Goal: Task Accomplishment & Management: Manage account settings

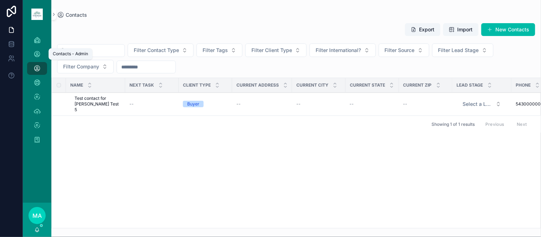
click at [34, 55] on icon "scrollable content" at bounding box center [37, 54] width 7 height 7
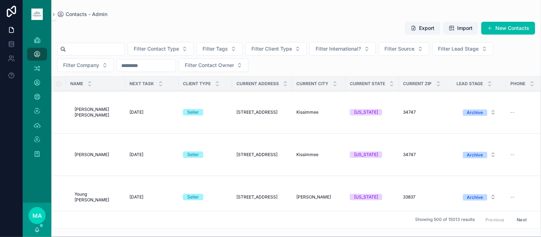
click at [282, 46] on span "Filter Client Type" at bounding box center [272, 48] width 41 height 7
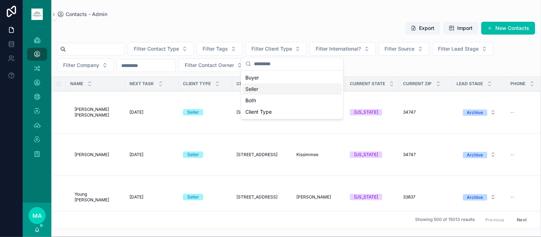
click at [254, 91] on div "Seller" at bounding box center [292, 88] width 99 height 11
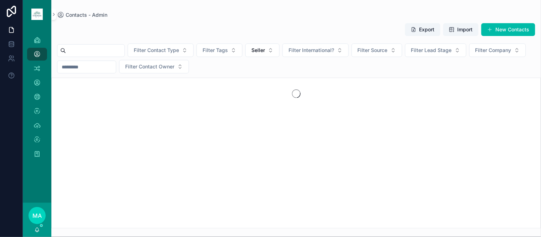
click at [452, 50] on span "Filter Lead Stage" at bounding box center [431, 50] width 41 height 7
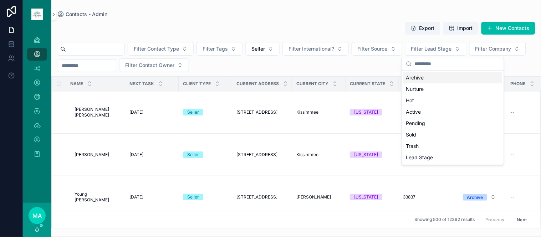
click at [419, 79] on div "Archive" at bounding box center [453, 77] width 99 height 11
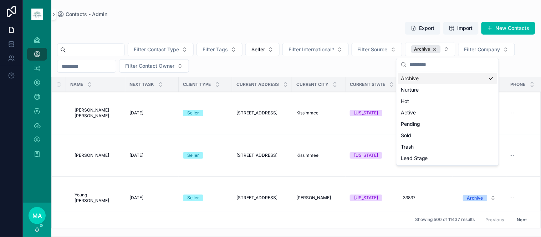
click at [314, 70] on div "Filter Contact Type Filter Tags Seller Filter International? Filter Source Arch…" at bounding box center [296, 57] width 490 height 31
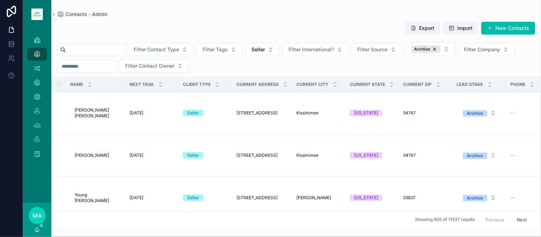
click at [90, 82] on icon "scrollable content" at bounding box center [89, 83] width 5 height 5
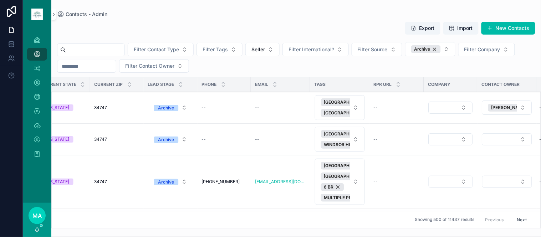
scroll to position [0, 368]
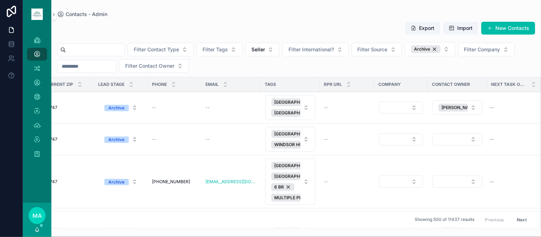
click at [443, 135] on button "Select Button" at bounding box center [458, 139] width 50 height 12
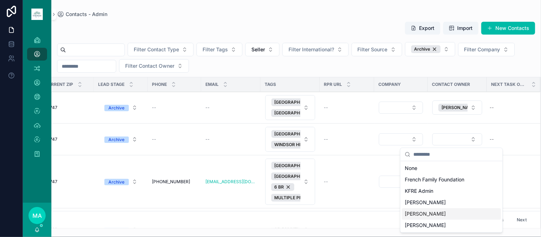
click at [434, 212] on div "[PERSON_NAME]" at bounding box center [451, 213] width 99 height 11
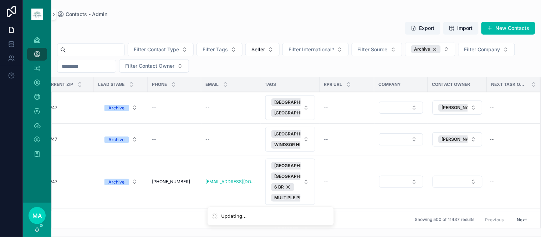
click at [455, 181] on button "Select Button" at bounding box center [458, 182] width 50 height 12
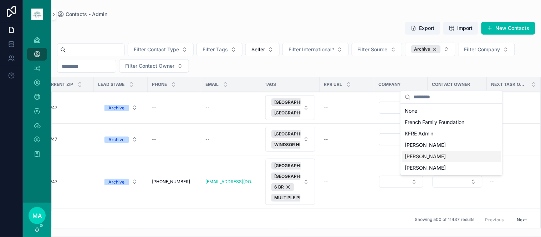
click at [426, 158] on span "[PERSON_NAME]" at bounding box center [425, 156] width 41 height 7
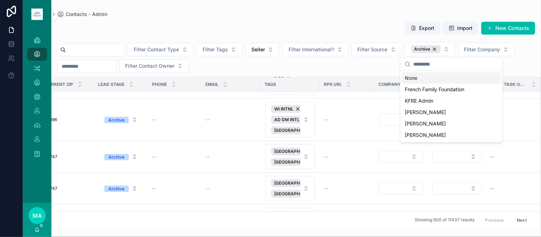
scroll to position [119, 368]
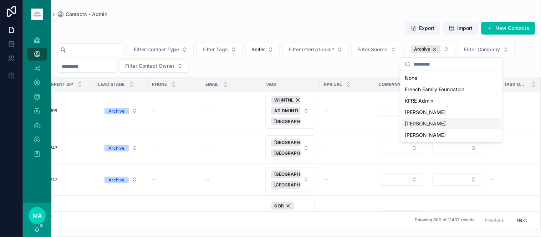
click at [425, 123] on span "[PERSON_NAME]" at bounding box center [425, 123] width 41 height 7
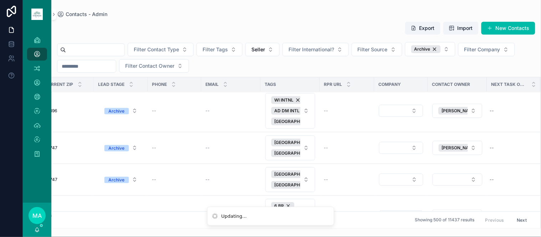
click at [444, 184] on button "Select Button" at bounding box center [458, 180] width 50 height 12
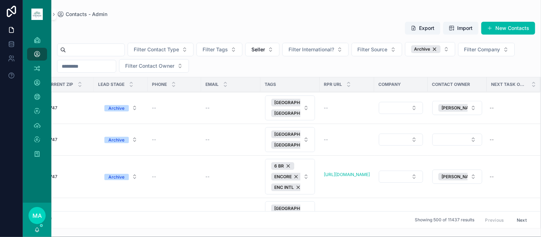
scroll to position [158, 368]
click at [439, 136] on td "scrollable content" at bounding box center [457, 141] width 59 height 32
click at [442, 145] on button "Select Button" at bounding box center [458, 140] width 50 height 12
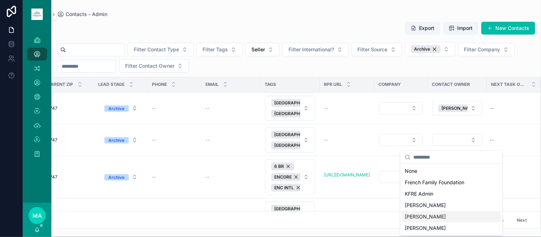
click at [415, 214] on span "[PERSON_NAME]" at bounding box center [425, 216] width 41 height 7
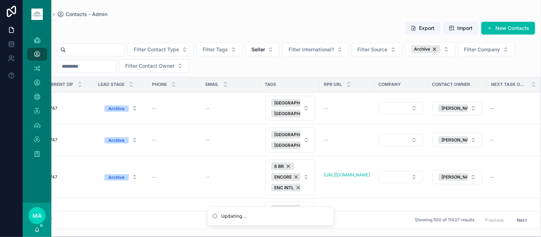
click at [448, 214] on button "Select Button" at bounding box center [458, 220] width 50 height 12
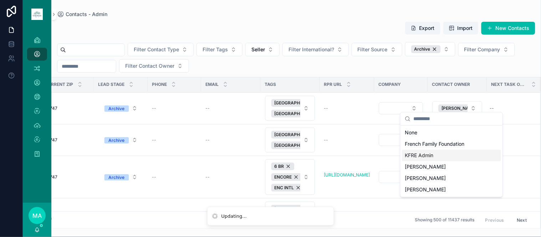
scroll to position [277, 368]
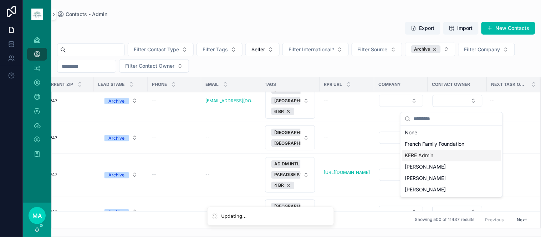
click at [414, 176] on span "[PERSON_NAME]" at bounding box center [425, 178] width 41 height 7
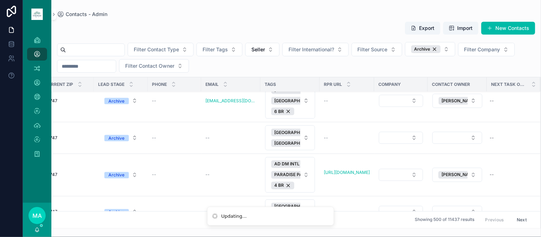
click at [445, 144] on button "Select Button" at bounding box center [458, 138] width 50 height 12
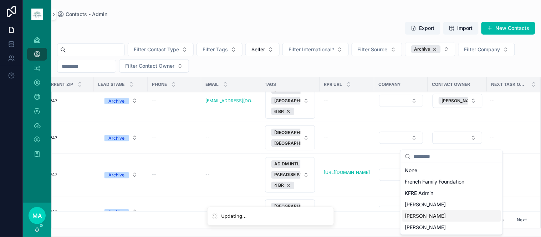
click at [427, 213] on span "[PERSON_NAME]" at bounding box center [425, 216] width 41 height 7
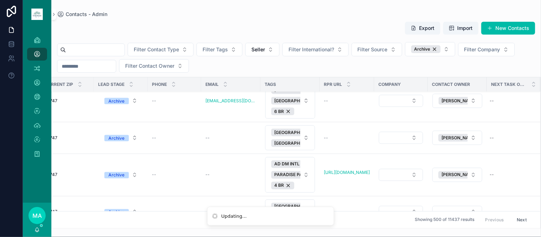
click at [443, 206] on button "Select Button" at bounding box center [458, 212] width 50 height 12
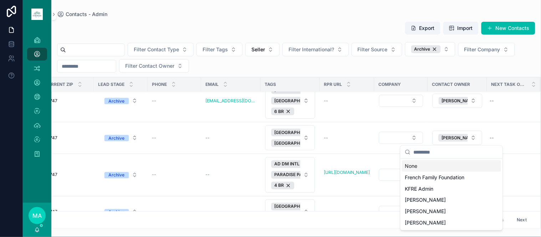
scroll to position [357, 368]
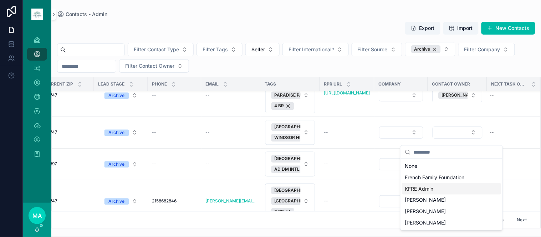
click at [425, 217] on span "Showing 500 of 11437 results" at bounding box center [445, 220] width 60 height 6
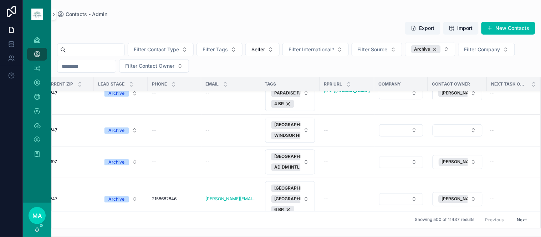
scroll to position [396, 368]
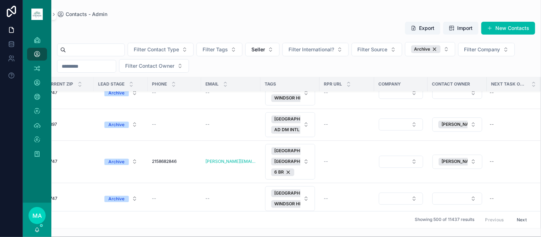
click at [445, 95] on button "Select Button" at bounding box center [458, 93] width 50 height 12
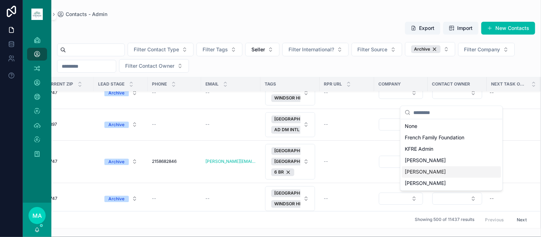
click at [423, 175] on span "[PERSON_NAME]" at bounding box center [425, 172] width 41 height 7
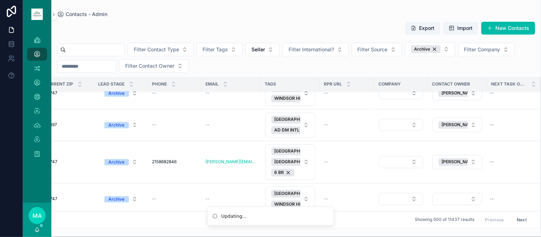
scroll to position [436, 368]
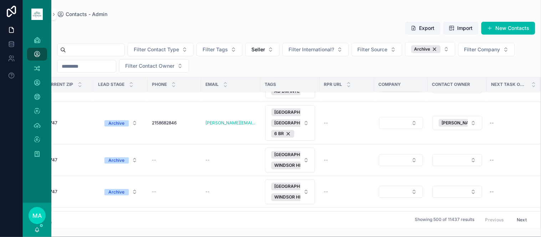
click at [440, 154] on button "Select Button" at bounding box center [458, 160] width 50 height 12
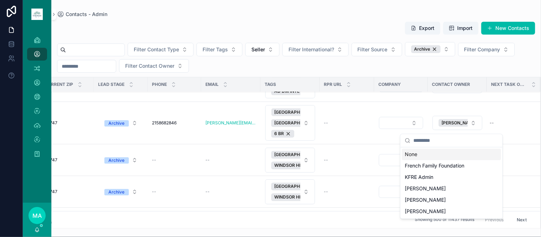
scroll to position [476, 368]
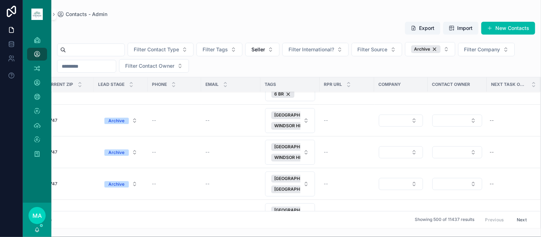
click at [451, 127] on button "Select Button" at bounding box center [458, 121] width 50 height 12
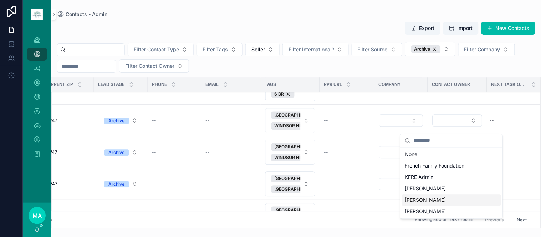
click at [418, 197] on span "[PERSON_NAME]" at bounding box center [425, 200] width 41 height 7
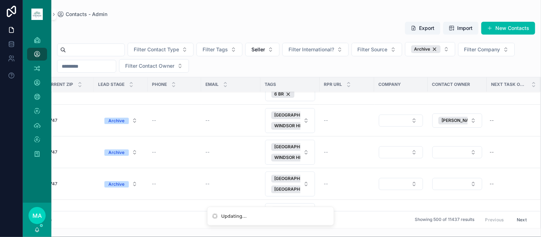
click at [440, 158] on button "Select Button" at bounding box center [458, 152] width 50 height 12
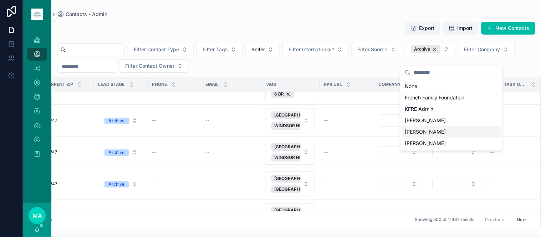
click at [430, 131] on span "[PERSON_NAME]" at bounding box center [425, 131] width 41 height 7
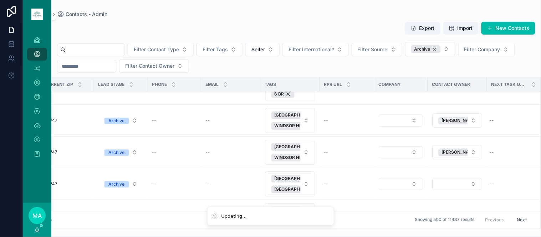
click at [444, 190] on button "Select Button" at bounding box center [458, 184] width 50 height 12
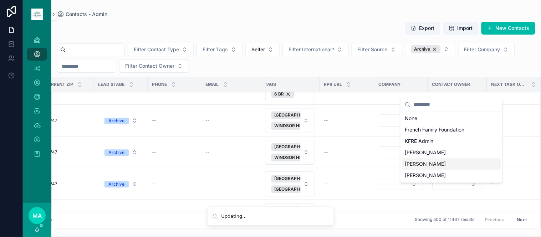
click at [435, 160] on div "[PERSON_NAME]" at bounding box center [451, 163] width 99 height 11
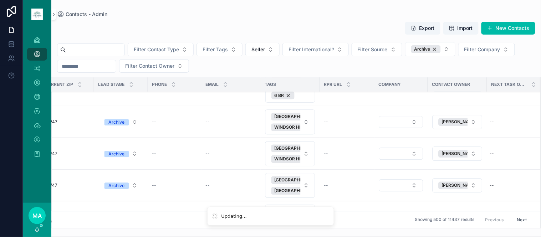
click at [442, 217] on button "Select Button" at bounding box center [458, 223] width 50 height 12
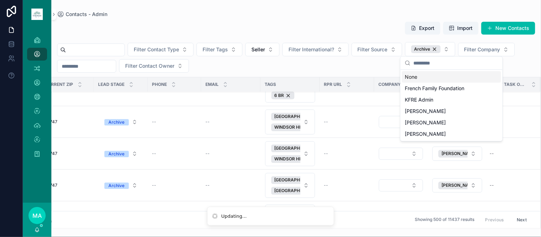
scroll to position [555, 368]
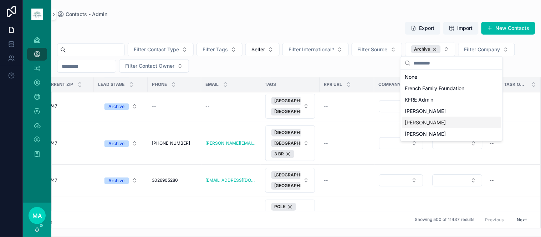
click at [421, 118] on div "[PERSON_NAME]" at bounding box center [451, 122] width 99 height 11
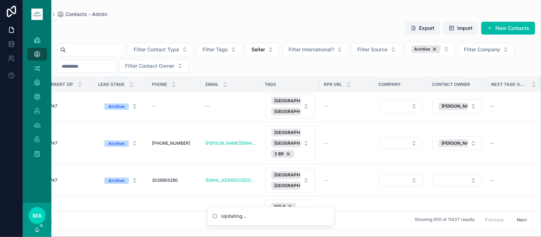
click at [445, 184] on button "Select Button" at bounding box center [458, 180] width 50 height 12
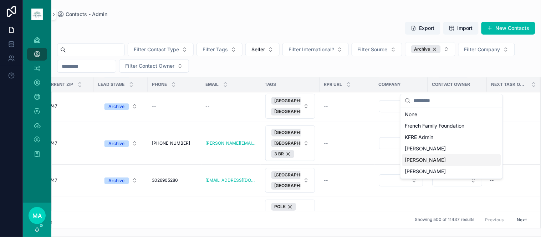
click at [433, 161] on span "[PERSON_NAME]" at bounding box center [425, 160] width 41 height 7
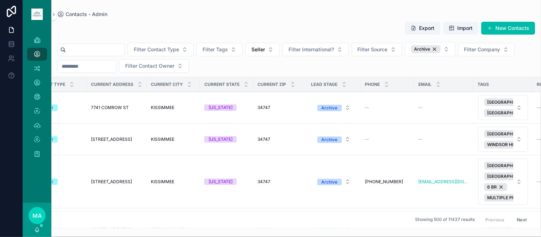
scroll to position [0, 0]
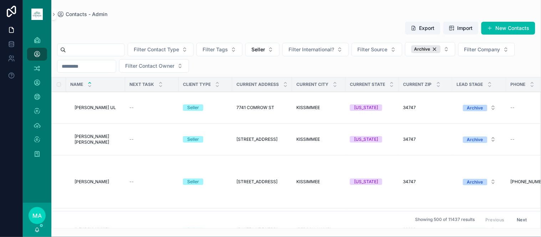
click at [95, 106] on span "ARIFEEN SHAMS UL" at bounding box center [95, 108] width 41 height 6
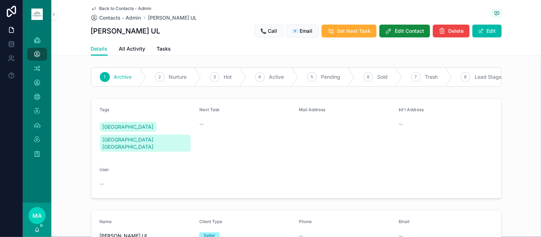
click at [397, 31] on span "Edit Contact" at bounding box center [409, 30] width 29 height 7
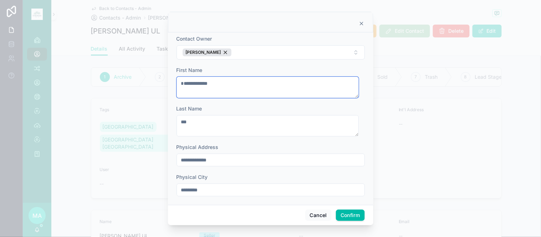
click at [183, 85] on textarea "**********" at bounding box center [268, 87] width 182 height 21
type textarea "**********"
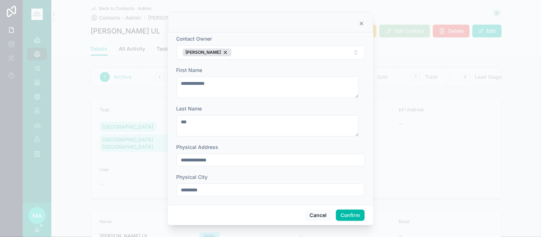
click at [346, 219] on button "Confirm" at bounding box center [350, 215] width 29 height 11
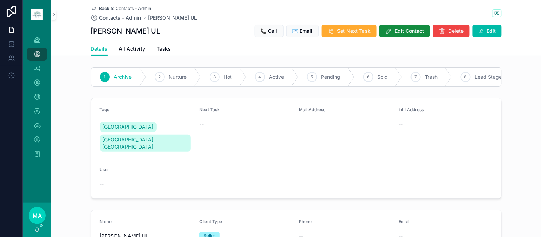
click at [100, 6] on span "Back to Contacts - Admin" at bounding box center [126, 9] width 52 height 6
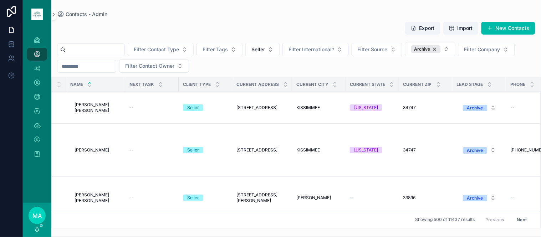
click at [100, 106] on span "BARRY COSTELLO BARRY" at bounding box center [98, 107] width 46 height 11
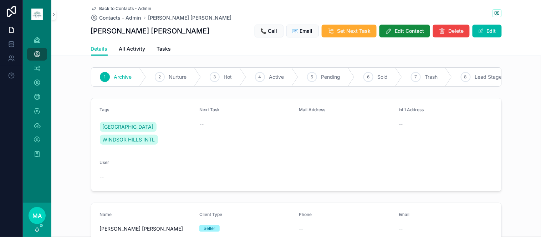
click at [481, 30] on span "scrollable content" at bounding box center [481, 31] width 6 height 6
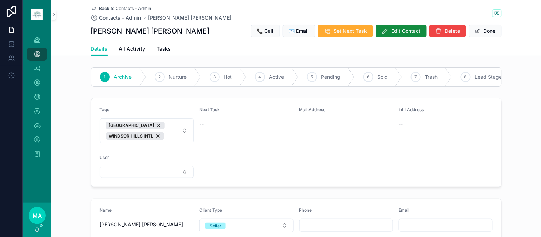
click at [481, 30] on button "Done" at bounding box center [485, 31] width 33 height 13
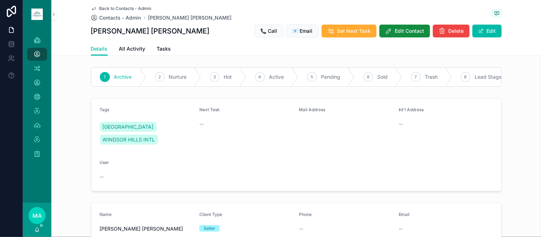
click at [407, 32] on span "Edit Contact" at bounding box center [409, 30] width 29 height 7
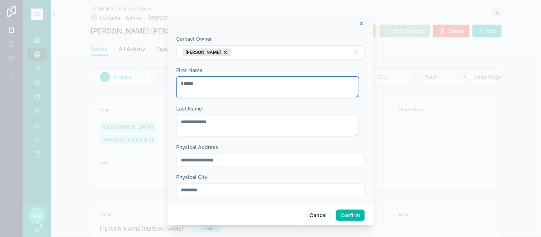
click at [183, 81] on textarea "*****" at bounding box center [268, 87] width 182 height 21
type textarea "*****"
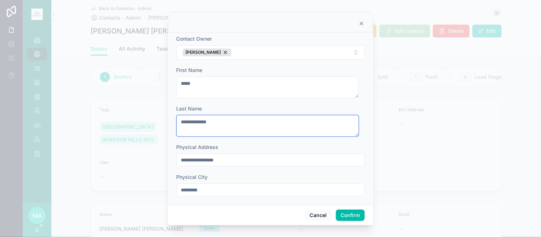
click at [256, 129] on textarea "**********" at bounding box center [268, 125] width 182 height 21
type textarea "********"
click at [349, 212] on button "Confirm" at bounding box center [350, 215] width 29 height 11
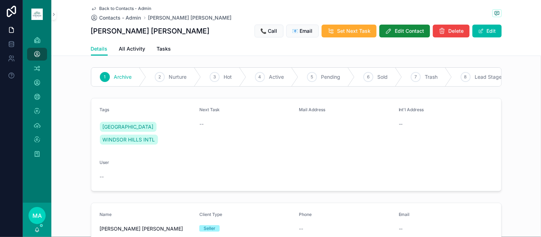
click at [121, 6] on span "Back to Contacts - Admin" at bounding box center [126, 9] width 52 height 6
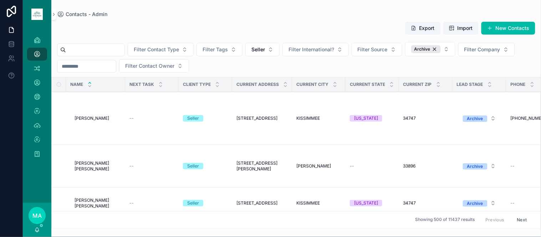
click at [98, 119] on span "BRIAN CUNDIFF" at bounding box center [92, 119] width 35 height 6
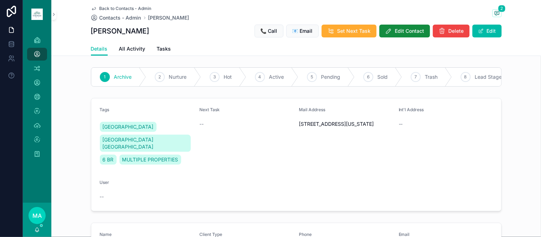
click at [402, 27] on button "Edit Contact" at bounding box center [405, 31] width 51 height 13
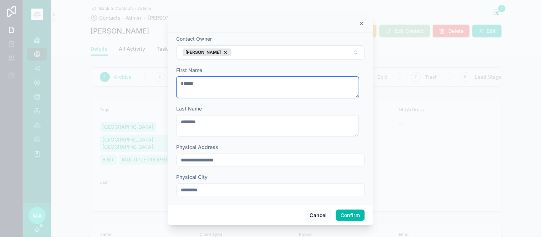
click at [184, 84] on textarea "*****" at bounding box center [268, 87] width 182 height 21
click at [182, 81] on textarea "*****" at bounding box center [268, 87] width 182 height 21
type textarea "*****"
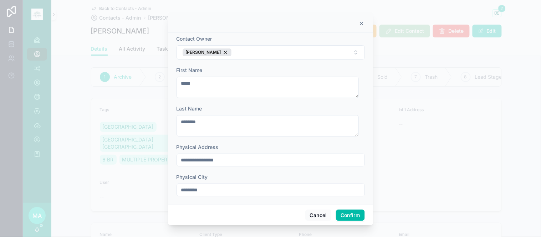
click at [342, 212] on button "Confirm" at bounding box center [350, 215] width 29 height 11
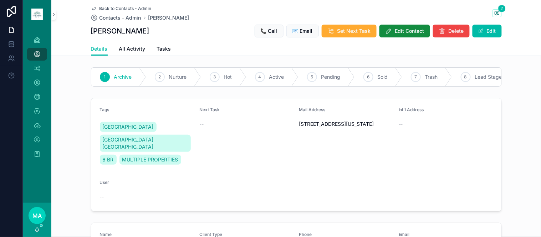
click at [117, 6] on span "Back to Contacts - Admin" at bounding box center [126, 9] width 52 height 6
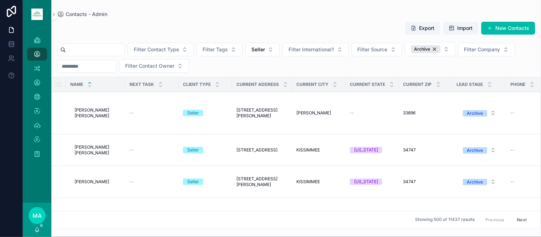
click at [100, 111] on span "EDUARDO B DE MELO CARVALHO" at bounding box center [98, 112] width 46 height 11
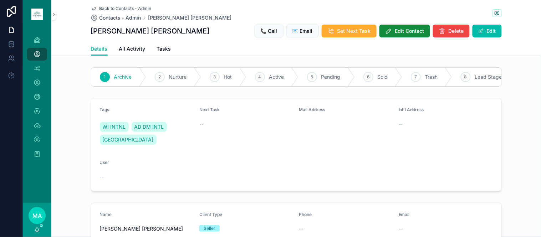
click at [392, 34] on button "Edit Contact" at bounding box center [405, 31] width 51 height 13
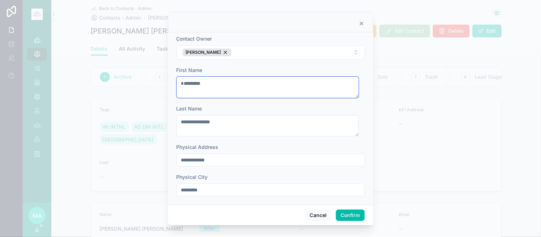
click at [184, 83] on textarea "*********" at bounding box center [268, 87] width 182 height 21
type textarea "*********"
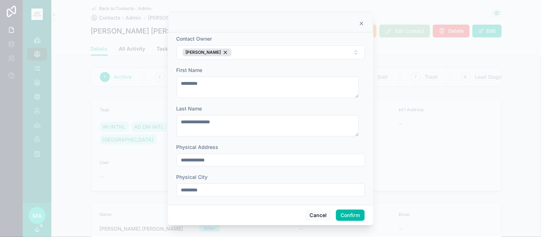
click at [343, 216] on button "Confirm" at bounding box center [350, 215] width 29 height 11
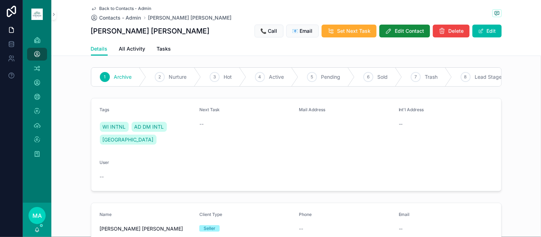
click at [110, 6] on span "Back to Contacts - Admin" at bounding box center [126, 9] width 52 height 6
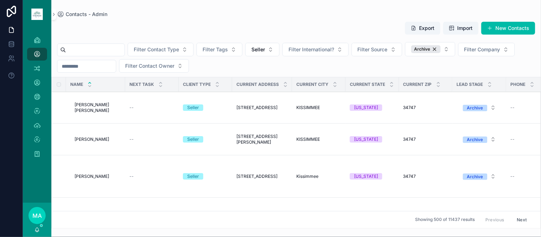
click at [95, 107] on span "HAYLEY JANE JANES" at bounding box center [98, 107] width 46 height 11
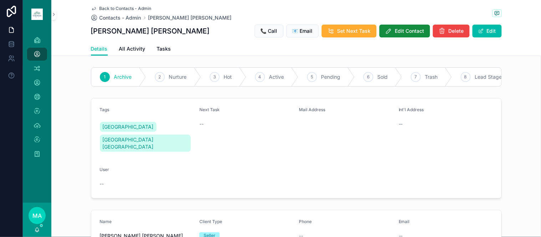
click at [407, 31] on span "Edit Contact" at bounding box center [409, 30] width 29 height 7
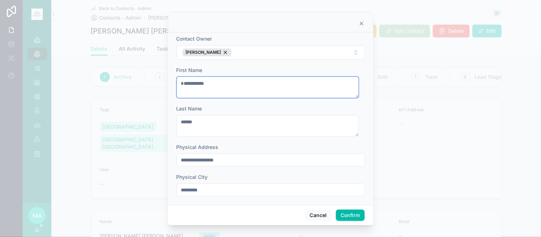
click at [183, 82] on textarea "**********" at bounding box center [268, 87] width 182 height 21
type textarea "**********"
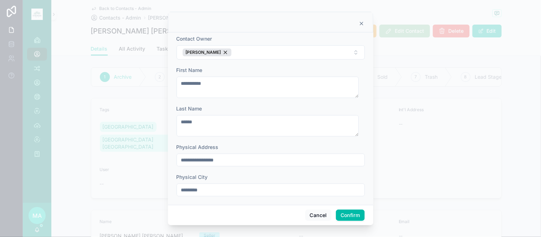
click at [349, 215] on button "Confirm" at bounding box center [350, 215] width 29 height 11
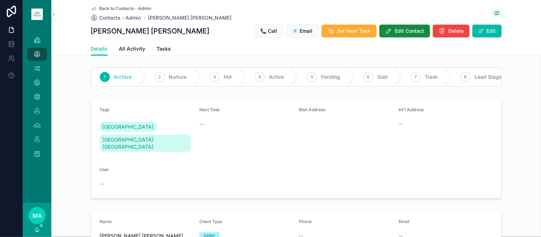
click at [116, 8] on span "Back to Contacts - Admin" at bounding box center [126, 9] width 52 height 6
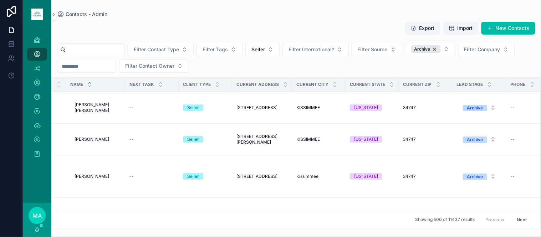
click at [94, 106] on span "HAYLEY JANE JANES" at bounding box center [98, 107] width 46 height 11
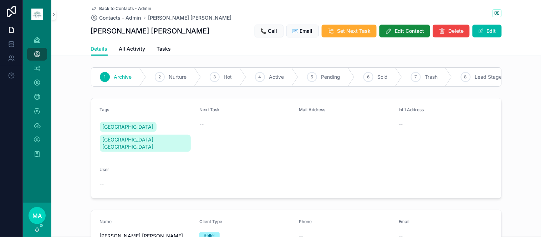
click at [397, 32] on span "Edit Contact" at bounding box center [409, 30] width 29 height 7
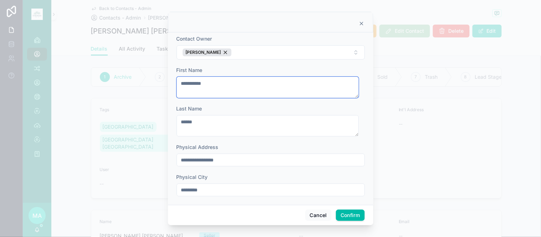
drag, startPoint x: 182, startPoint y: 85, endPoint x: 190, endPoint y: 83, distance: 8.4
click at [182, 85] on textarea "**********" at bounding box center [268, 87] width 182 height 21
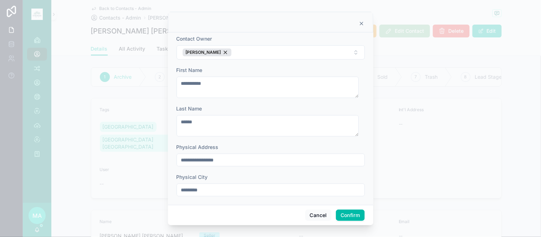
click at [351, 216] on button "Confirm" at bounding box center [350, 215] width 29 height 11
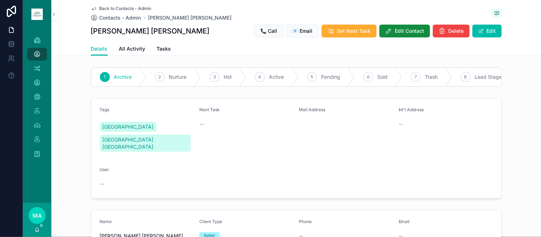
click at [115, 6] on span "Back to Contacts - Admin" at bounding box center [126, 9] width 52 height 6
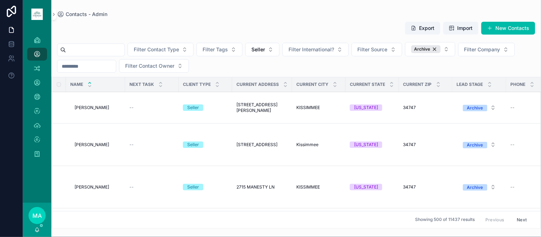
click at [105, 108] on span "HEATHER R AILLS" at bounding box center [92, 108] width 35 height 6
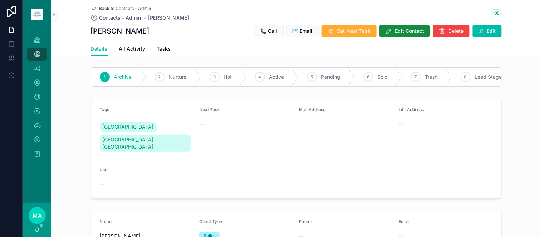
click at [397, 32] on span "Edit Contact" at bounding box center [409, 30] width 29 height 7
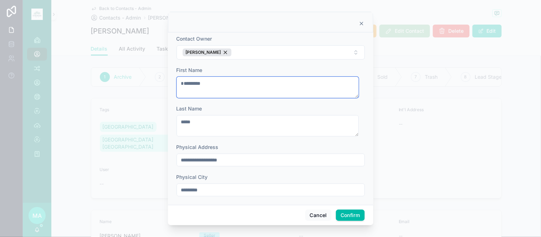
click at [183, 83] on textarea "*********" at bounding box center [268, 87] width 182 height 21
type textarea "*********"
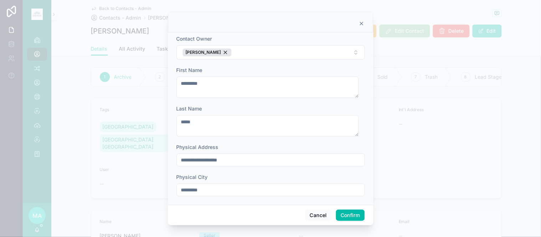
click at [356, 218] on button "Confirm" at bounding box center [350, 215] width 29 height 11
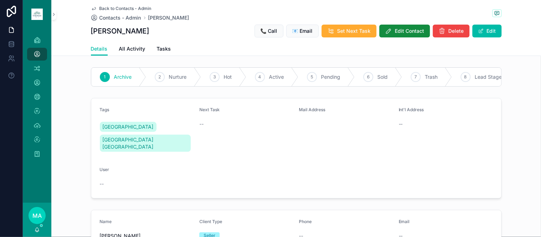
click at [112, 7] on span "Back to Contacts - Admin" at bounding box center [126, 9] width 52 height 6
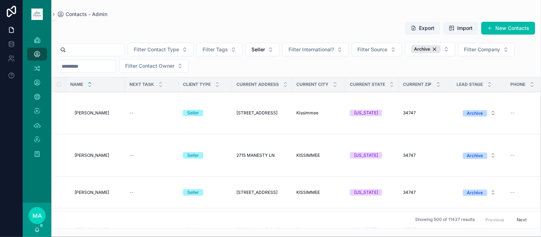
click at [107, 154] on span "JACOB FACKRELL" at bounding box center [92, 156] width 35 height 6
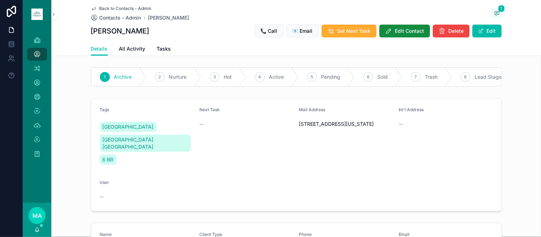
click at [402, 26] on button "Edit Contact" at bounding box center [405, 31] width 51 height 13
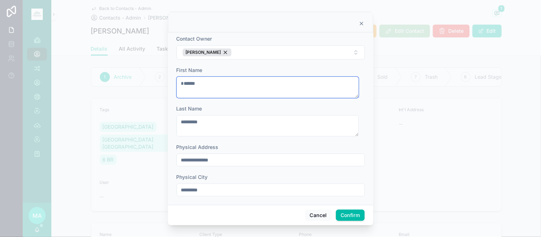
click at [184, 81] on textarea "*****" at bounding box center [268, 87] width 182 height 21
type textarea "*****"
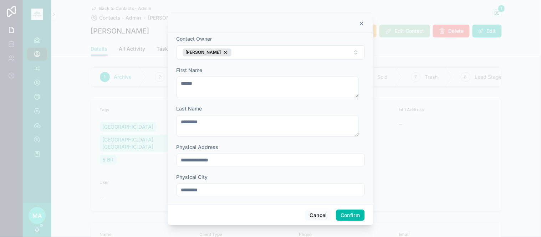
click at [351, 217] on button "Confirm" at bounding box center [350, 215] width 29 height 11
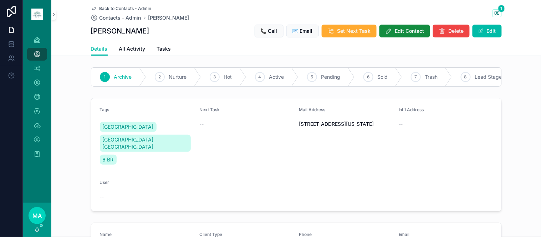
click at [120, 6] on span "Back to Contacts - Admin" at bounding box center [126, 9] width 52 height 6
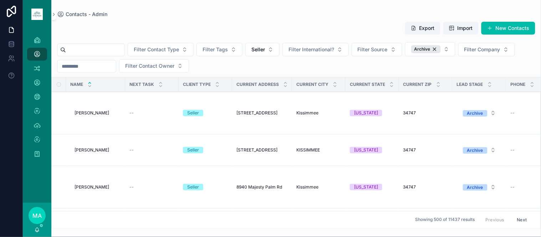
click at [81, 114] on span "Herman Torres Rodriguez" at bounding box center [92, 113] width 35 height 6
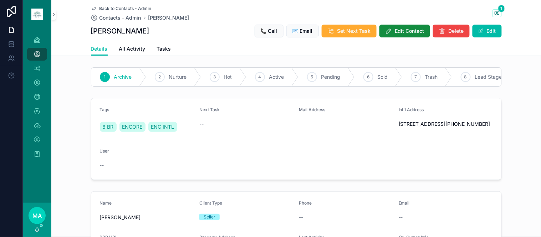
click at [405, 30] on span "Edit Contact" at bounding box center [409, 30] width 29 height 7
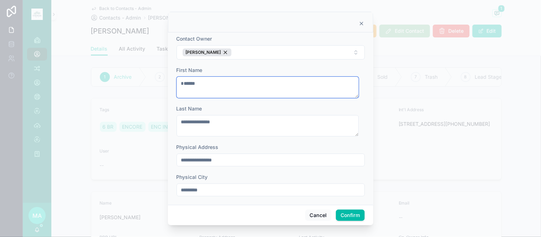
click at [184, 83] on textarea "******" at bounding box center [268, 87] width 182 height 21
type textarea "******"
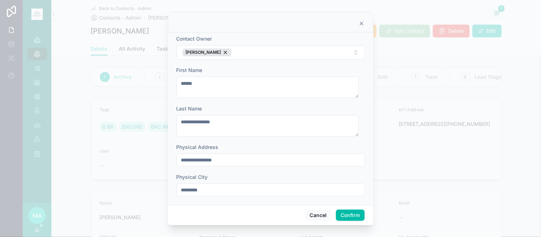
click at [341, 217] on button "Confirm" at bounding box center [350, 215] width 29 height 11
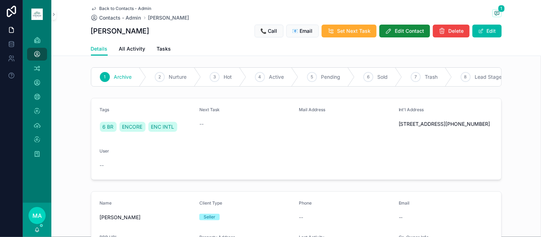
click at [117, 6] on span "Back to Contacts - Admin" at bounding box center [126, 9] width 52 height 6
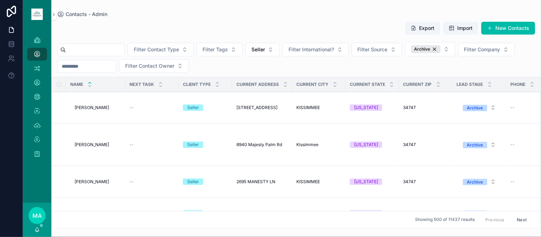
click at [98, 105] on span "JEAN DAVIDSON ARAUJO" at bounding box center [92, 108] width 35 height 6
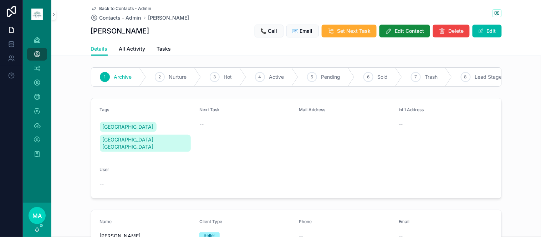
click at [395, 30] on span "Edit Contact" at bounding box center [409, 30] width 29 height 7
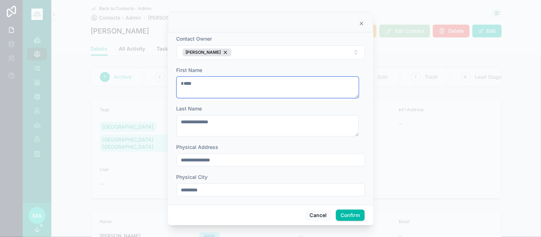
click at [184, 82] on textarea "****" at bounding box center [268, 87] width 182 height 21
click at [182, 83] on textarea "****" at bounding box center [268, 87] width 182 height 21
type textarea "****"
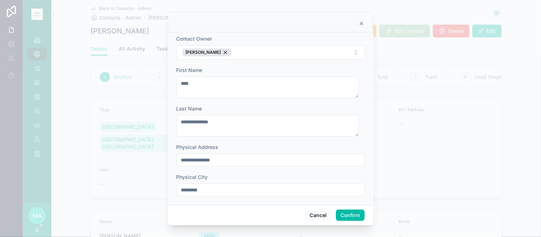
click at [338, 212] on button "Confirm" at bounding box center [350, 215] width 29 height 11
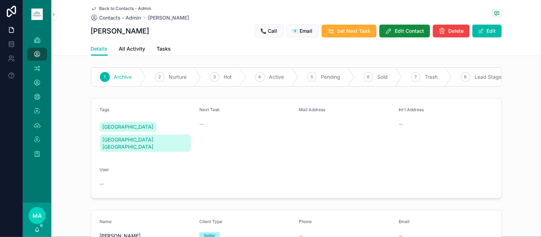
click at [120, 7] on span "Back to Contacts - Admin" at bounding box center [126, 9] width 52 height 6
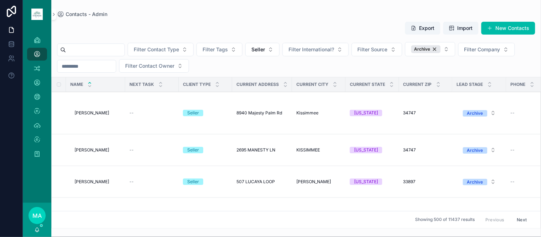
click at [98, 112] on span "Kyvya Revoredo" at bounding box center [92, 113] width 35 height 6
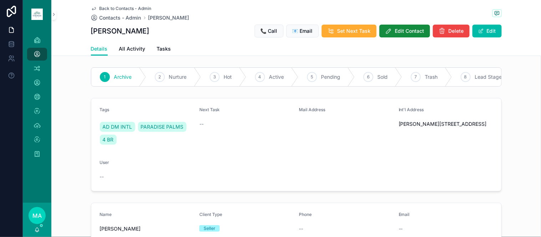
click at [398, 30] on span "Edit Contact" at bounding box center [409, 30] width 29 height 7
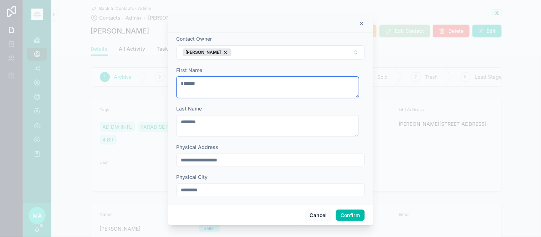
click at [184, 84] on textarea "*****" at bounding box center [268, 87] width 182 height 21
type textarea "*****"
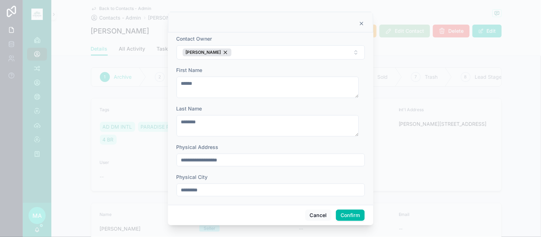
click at [340, 215] on button "Confirm" at bounding box center [350, 215] width 29 height 11
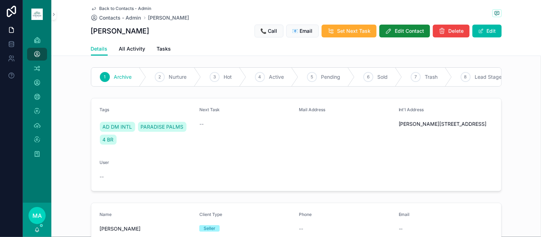
click at [112, 6] on span "Back to Contacts - Admin" at bounding box center [126, 9] width 52 height 6
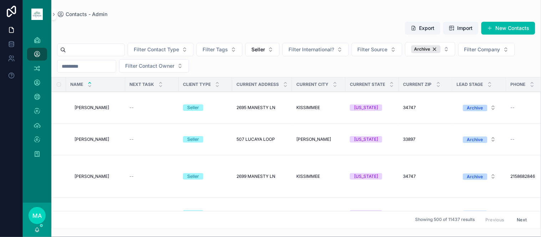
click at [93, 107] on span "QIANG FU" at bounding box center [92, 108] width 35 height 6
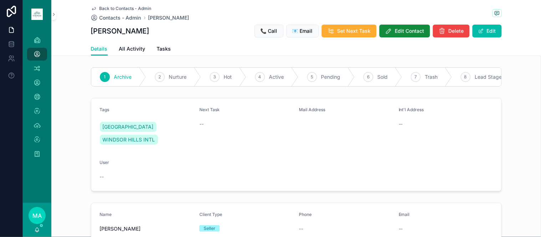
click at [401, 29] on span "Edit Contact" at bounding box center [409, 30] width 29 height 7
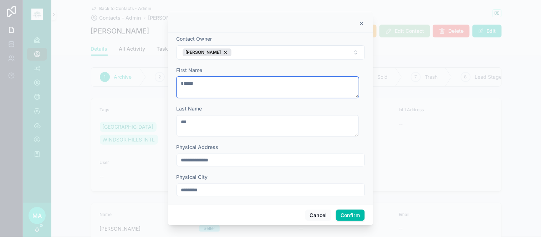
click at [184, 84] on textarea "*****" at bounding box center [268, 87] width 182 height 21
type textarea "*****"
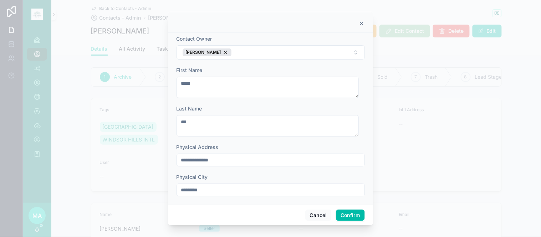
click at [352, 212] on button "Confirm" at bounding box center [350, 215] width 29 height 11
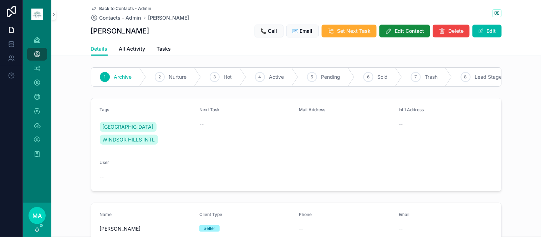
click at [115, 6] on span "Back to Contacts - Admin" at bounding box center [126, 9] width 52 height 6
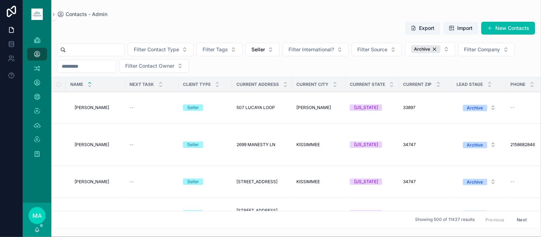
click at [95, 107] on span "ROBERT TRAIN" at bounding box center [92, 108] width 35 height 6
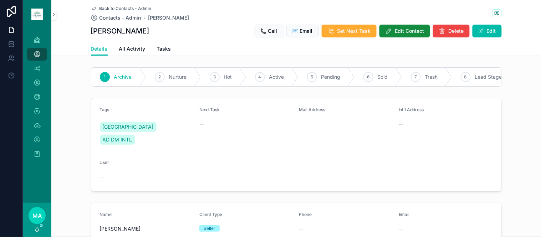
click at [410, 31] on span "Edit Contact" at bounding box center [409, 30] width 29 height 7
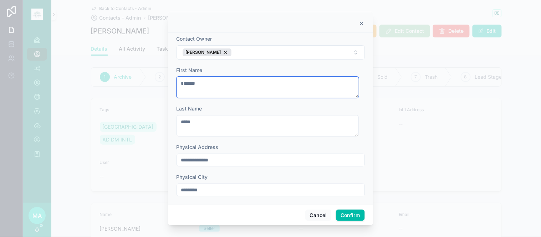
click at [184, 85] on textarea "******" at bounding box center [268, 87] width 182 height 21
click at [182, 82] on textarea "******" at bounding box center [268, 87] width 182 height 21
type textarea "******"
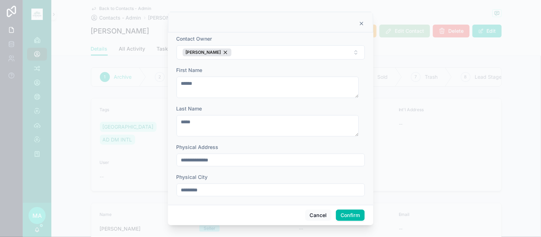
click at [349, 214] on button "Confirm" at bounding box center [350, 215] width 29 height 11
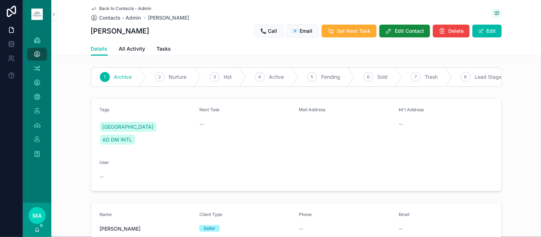
click at [113, 8] on span "Back to Contacts - Admin" at bounding box center [126, 9] width 52 height 6
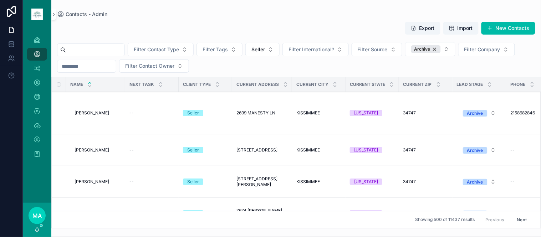
click at [95, 111] on span "SCOTT FRYMIRE" at bounding box center [92, 113] width 35 height 6
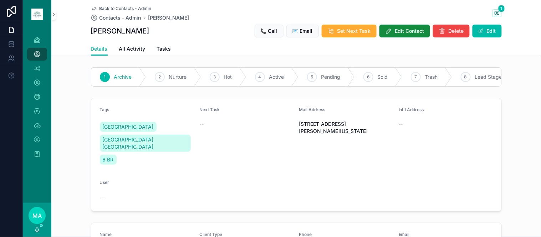
click at [401, 28] on span "Edit Contact" at bounding box center [409, 30] width 29 height 7
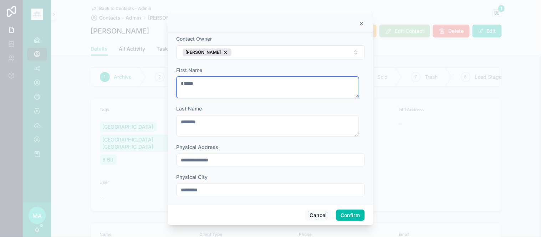
click at [183, 83] on textarea "*****" at bounding box center [268, 87] width 182 height 21
type textarea "*****"
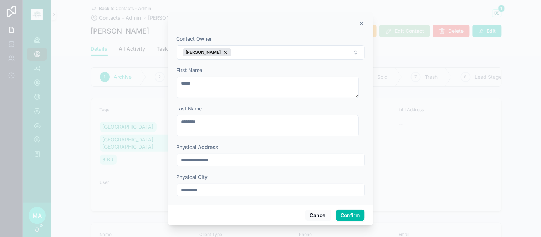
click at [341, 215] on button "Confirm" at bounding box center [350, 215] width 29 height 11
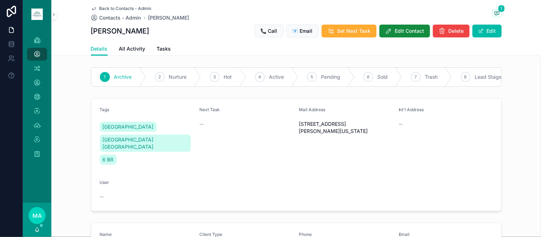
click at [126, 6] on span "Back to Contacts - Admin" at bounding box center [126, 9] width 52 height 6
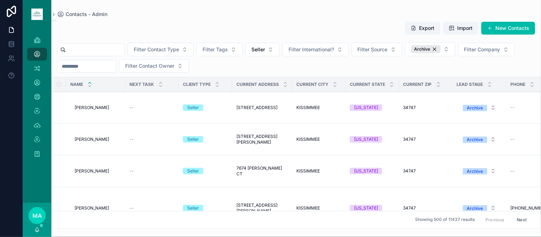
click at [90, 110] on span "SHANNON L J CRAWFORD" at bounding box center [92, 108] width 35 height 6
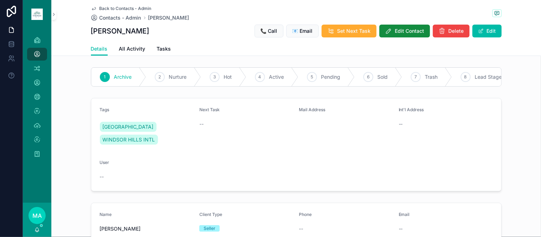
click at [392, 29] on button "Edit Contact" at bounding box center [405, 31] width 51 height 13
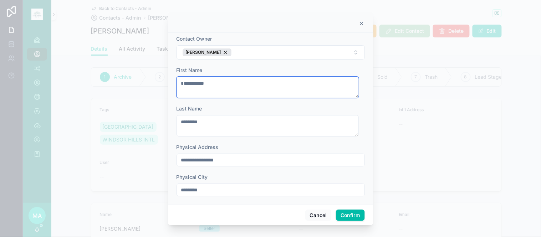
click at [184, 81] on textarea "**********" at bounding box center [268, 87] width 182 height 21
type textarea "**********"
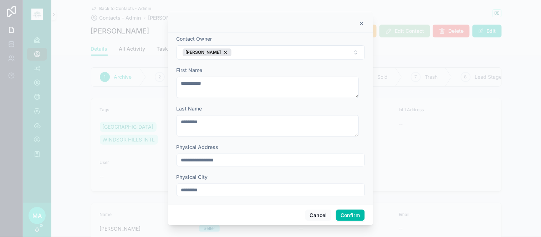
click at [336, 215] on button "Confirm" at bounding box center [350, 215] width 29 height 11
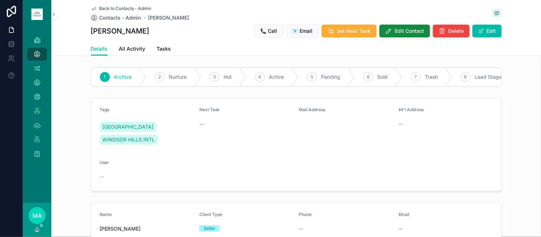
click at [120, 8] on span "Back to Contacts - Admin" at bounding box center [126, 9] width 52 height 6
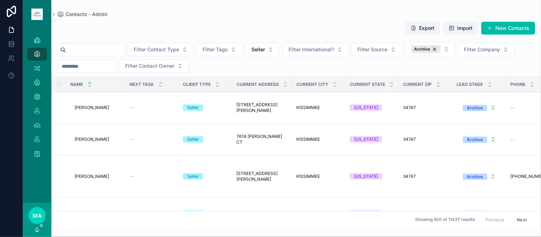
click at [100, 109] on span "SHEILA GARDNER" at bounding box center [92, 108] width 35 height 6
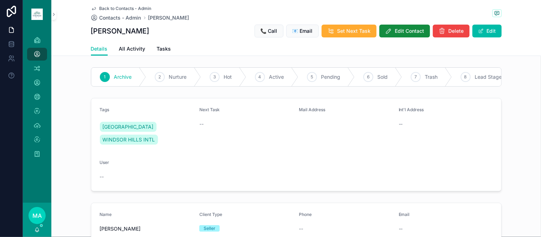
click at [415, 31] on span "Edit Contact" at bounding box center [409, 30] width 29 height 7
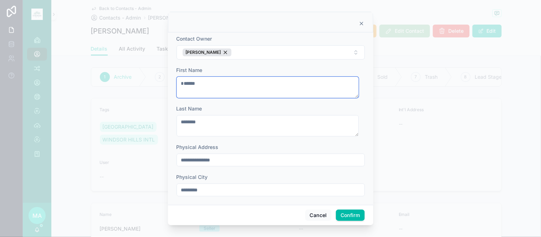
click at [183, 83] on textarea "******" at bounding box center [268, 87] width 182 height 21
type textarea "******"
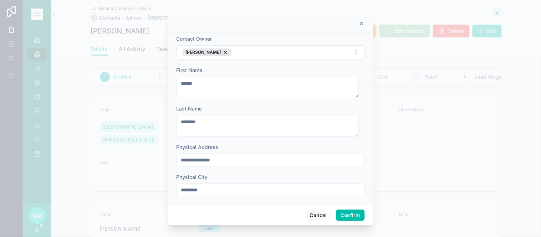
click at [351, 217] on button "Confirm" at bounding box center [350, 215] width 29 height 11
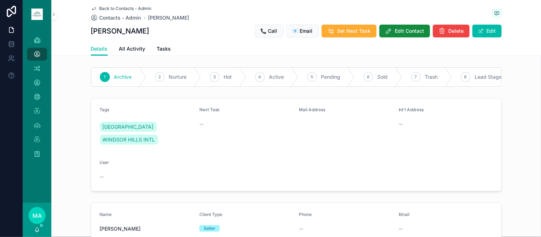
click at [121, 9] on span "Back to Contacts - Admin" at bounding box center [126, 9] width 52 height 6
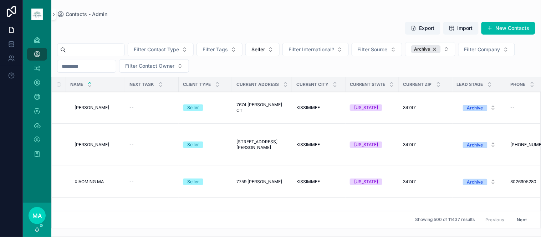
click at [80, 105] on span "SIDNEY R CORMIER JR" at bounding box center [92, 108] width 35 height 6
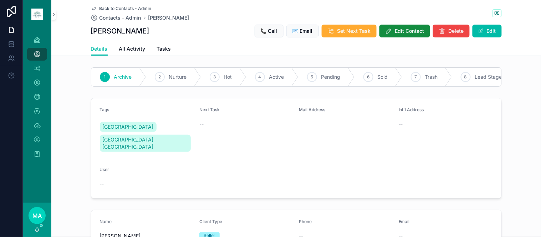
click at [395, 26] on button "Edit Contact" at bounding box center [405, 31] width 51 height 13
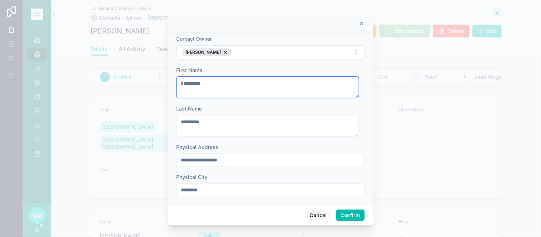
click at [183, 80] on textarea "********" at bounding box center [268, 87] width 182 height 21
type textarea "********"
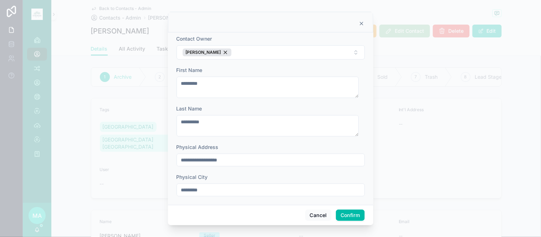
click at [348, 218] on button "Confirm" at bounding box center [350, 215] width 29 height 11
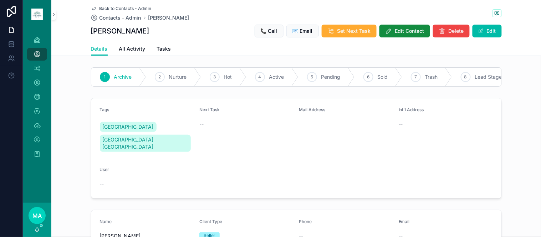
click at [121, 9] on span "Back to Contacts - Admin" at bounding box center [126, 9] width 52 height 6
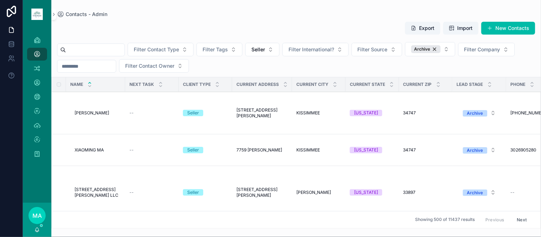
click at [90, 116] on span "SPENCER L TRENTHAM" at bounding box center [92, 113] width 35 height 6
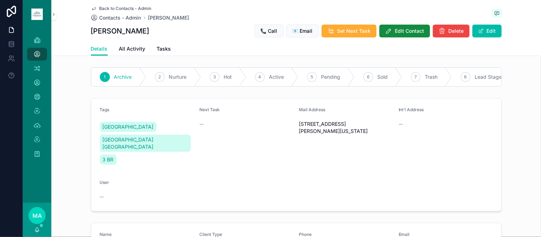
click at [405, 28] on span "Edit Contact" at bounding box center [409, 30] width 29 height 7
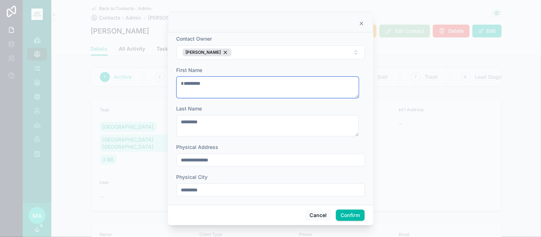
click at [184, 85] on textarea "*********" at bounding box center [268, 87] width 182 height 21
type textarea "*********"
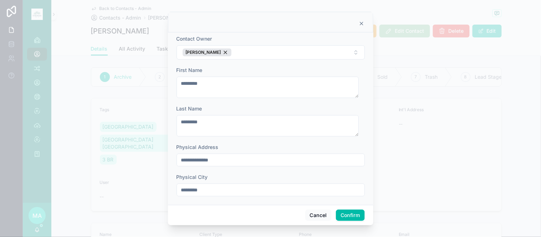
click at [348, 213] on button "Confirm" at bounding box center [350, 215] width 29 height 11
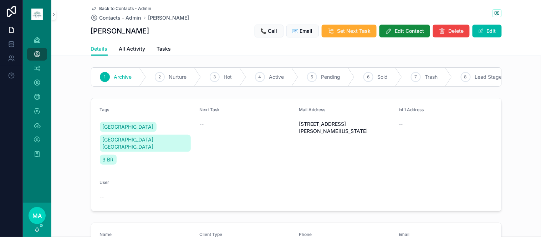
click at [109, 6] on span "Back to Contacts - Admin" at bounding box center [126, 9] width 52 height 6
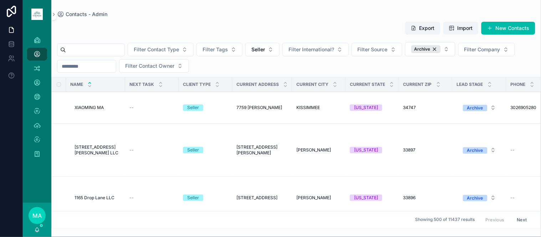
click at [88, 106] on span "XIAOMING MA" at bounding box center [89, 108] width 29 height 6
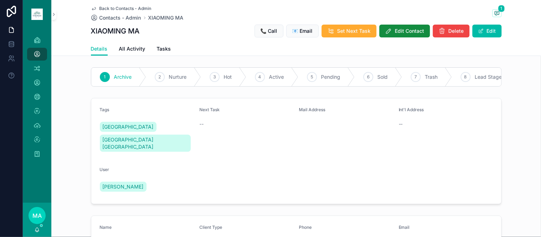
click at [400, 31] on span "Edit Contact" at bounding box center [409, 30] width 29 height 7
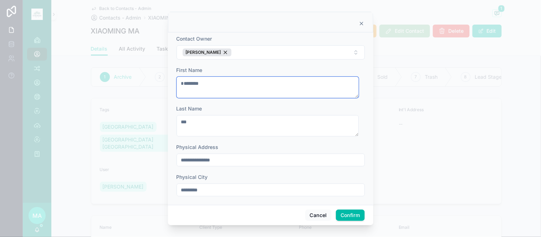
click at [183, 85] on textarea "********" at bounding box center [268, 87] width 182 height 21
type textarea "********"
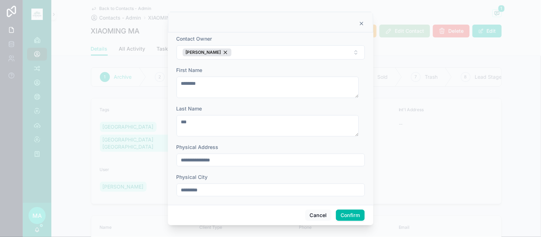
click at [357, 215] on button "Confirm" at bounding box center [350, 215] width 29 height 11
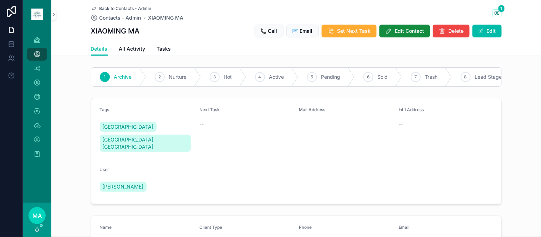
click at [117, 6] on span "Back to Contacts - Admin" at bounding box center [126, 9] width 52 height 6
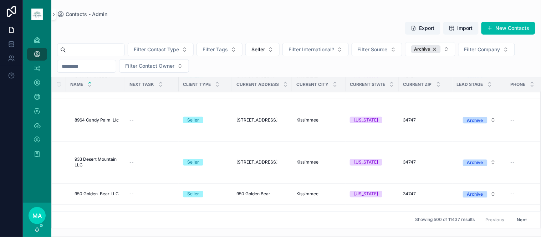
scroll to position [514, 0]
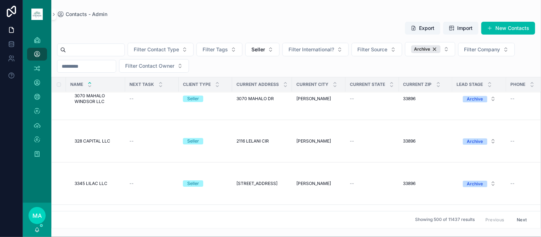
click at [518, 215] on button "Next" at bounding box center [522, 219] width 20 height 11
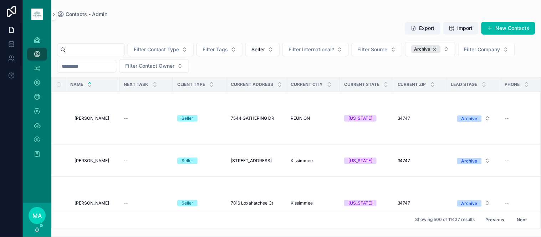
click at [518, 215] on button "Next" at bounding box center [522, 219] width 20 height 11
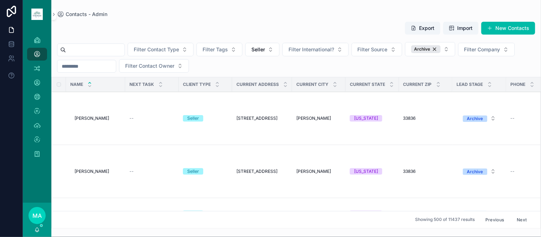
click at [518, 215] on button "Next" at bounding box center [522, 219] width 20 height 11
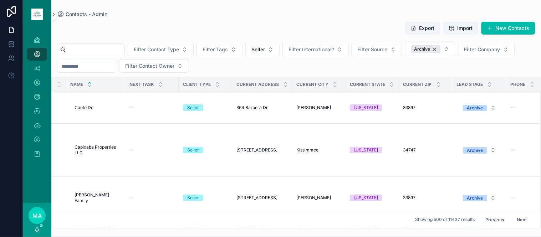
click at [518, 215] on button "Next" at bounding box center [522, 219] width 20 height 11
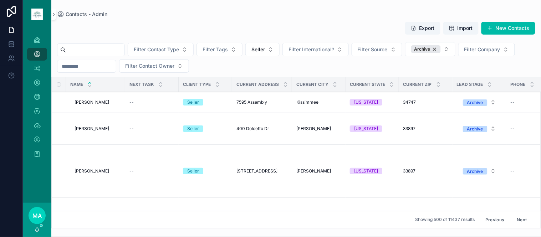
click at [518, 215] on button "Next" at bounding box center [522, 219] width 20 height 11
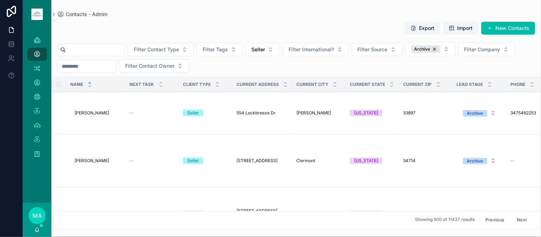
click at [518, 215] on button "Next" at bounding box center [522, 219] width 20 height 11
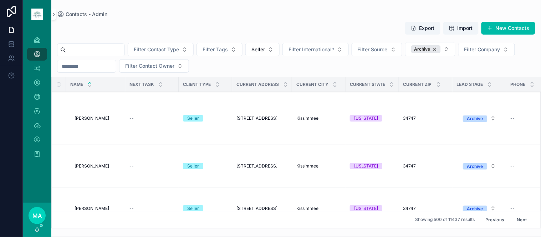
click at [520, 215] on button "Next" at bounding box center [522, 219] width 20 height 11
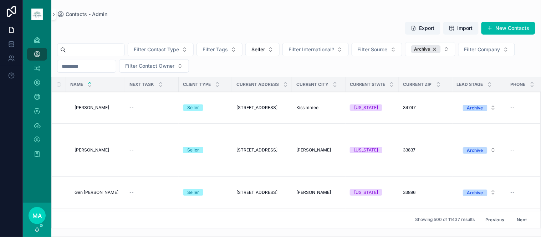
click at [520, 215] on button "Next" at bounding box center [522, 219] width 20 height 11
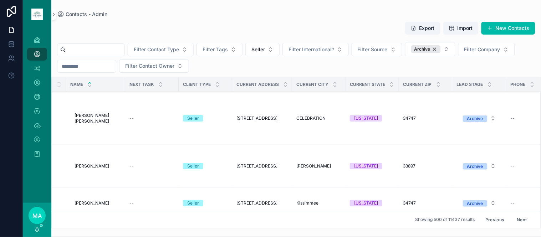
click at [519, 215] on button "Next" at bounding box center [522, 219] width 20 height 11
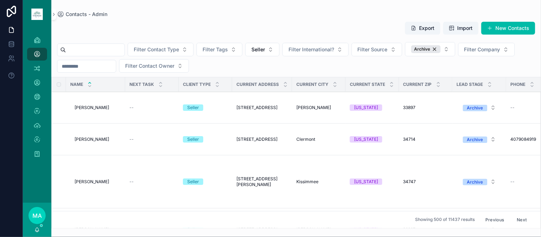
click at [519, 215] on button "Next" at bounding box center [522, 219] width 20 height 11
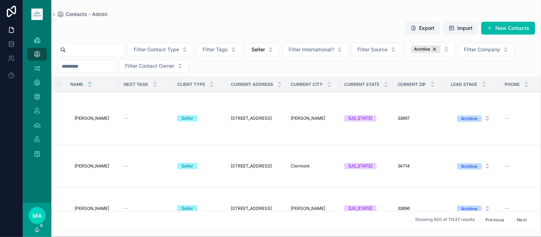
click at [519, 215] on button "Next" at bounding box center [522, 219] width 20 height 11
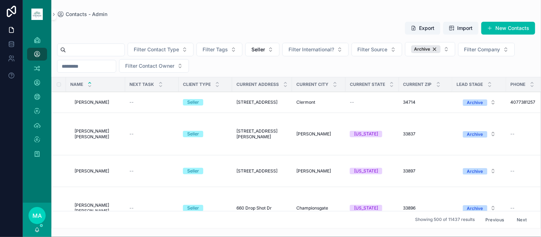
click at [519, 215] on button "Next" at bounding box center [522, 219] width 20 height 11
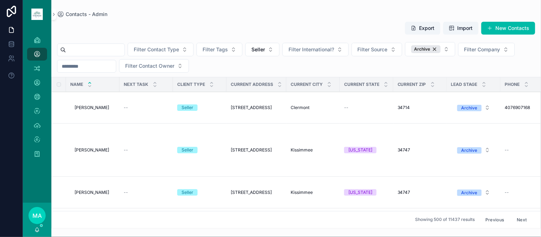
click at [519, 215] on button "Next" at bounding box center [522, 219] width 20 height 11
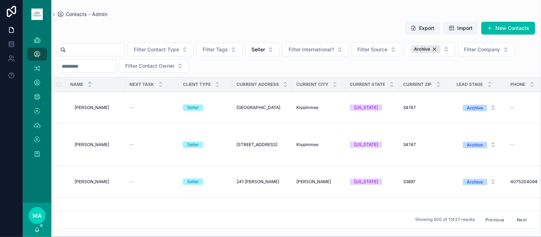
click at [519, 215] on button "Next" at bounding box center [522, 219] width 20 height 11
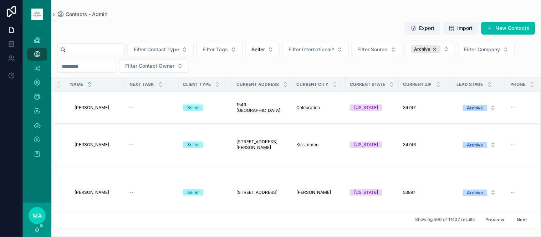
click at [514, 214] on button "Next" at bounding box center [522, 219] width 20 height 11
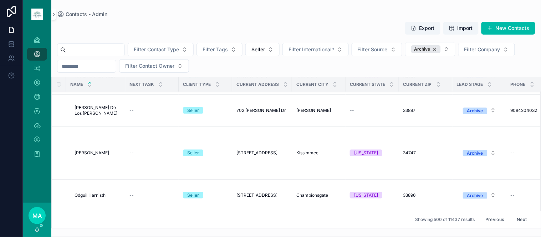
scroll to position [19014, 0]
click at [517, 214] on button "Next" at bounding box center [522, 219] width 20 height 11
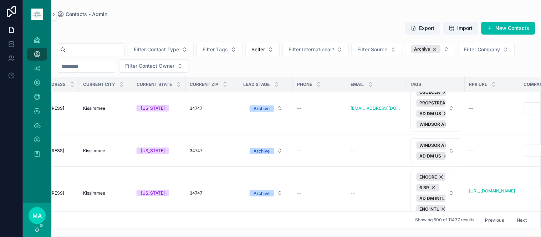
scroll to position [158, 250]
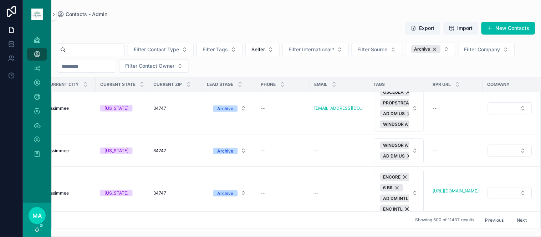
click at [0, 0] on div "Delete Bulk Delete" at bounding box center [0, 0] width 0 height 0
click at [0, 0] on span "Delete" at bounding box center [0, 0] width 0 height 0
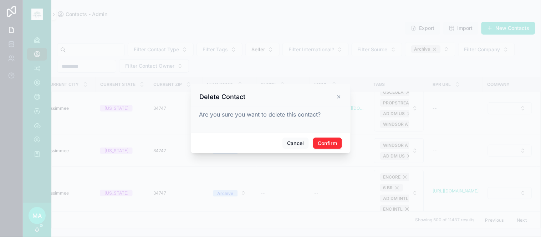
click at [329, 147] on button "Confirm" at bounding box center [327, 143] width 29 height 11
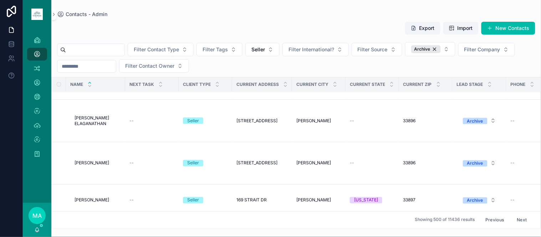
scroll to position [5233, 0]
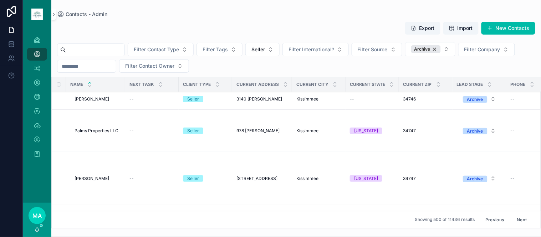
scroll to position [5748, 0]
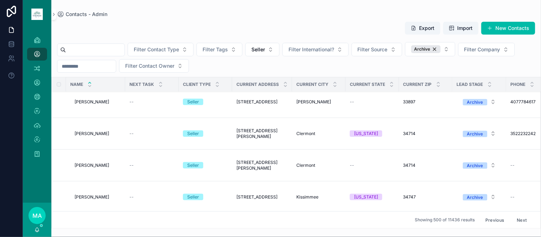
click at [353, 168] on span "--" at bounding box center [352, 166] width 4 height 6
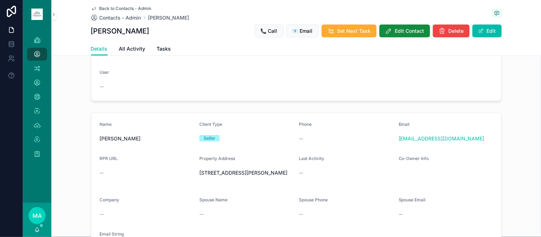
scroll to position [79, 0]
click at [103, 6] on span "Back to Contacts - Admin" at bounding box center [126, 9] width 52 height 6
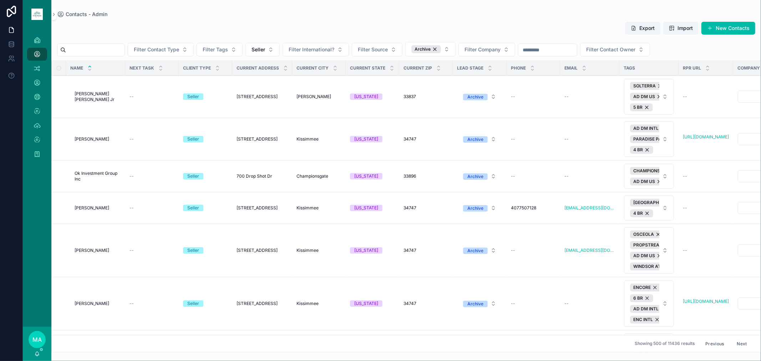
click at [280, 47] on button "Seller" at bounding box center [262, 50] width 34 height 14
click at [270, 77] on div "None" at bounding box center [278, 78] width 99 height 11
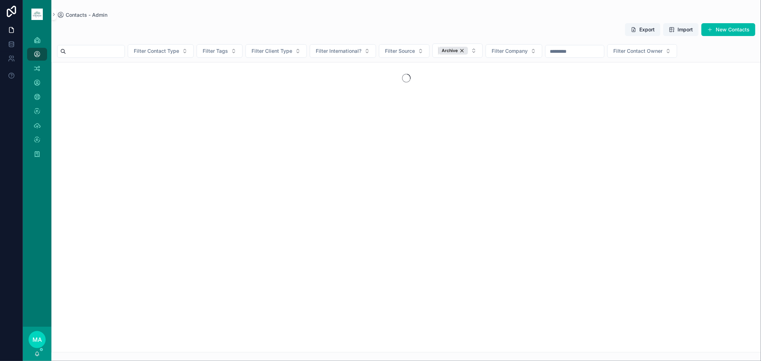
click at [468, 50] on div "Archive" at bounding box center [453, 51] width 30 height 8
click at [104, 49] on input "scrollable content" at bounding box center [95, 51] width 59 height 10
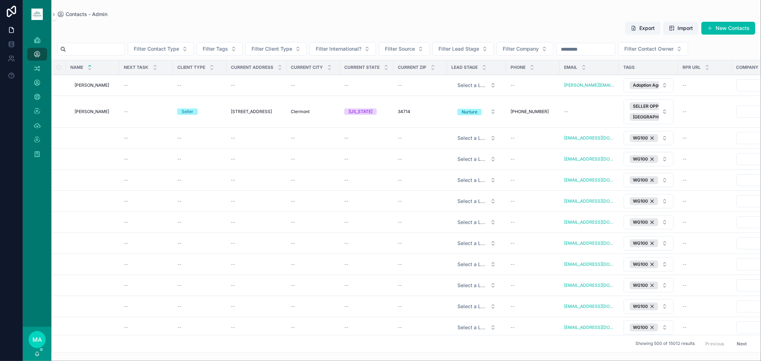
click at [107, 52] on input "scrollable content" at bounding box center [95, 49] width 59 height 10
click at [37, 54] on icon "scrollable content" at bounding box center [37, 54] width 7 height 7
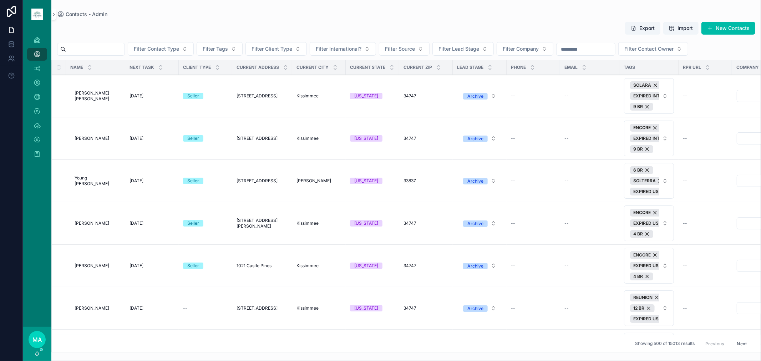
click at [120, 52] on input "scrollable content" at bounding box center [95, 49] width 59 height 10
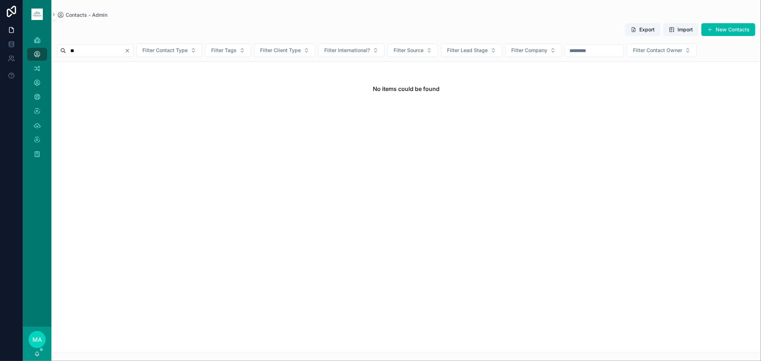
type input "*"
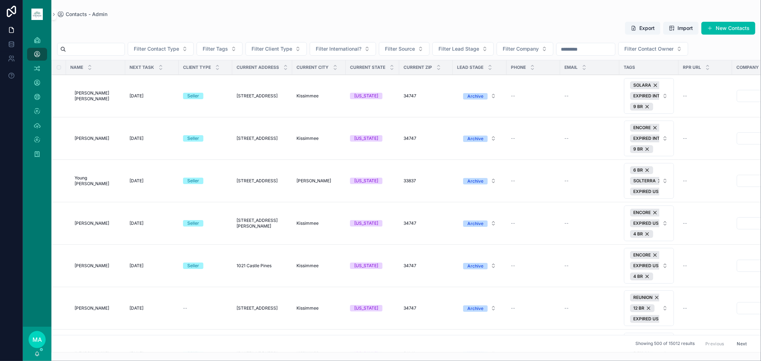
click at [98, 49] on input "scrollable content" at bounding box center [95, 49] width 59 height 10
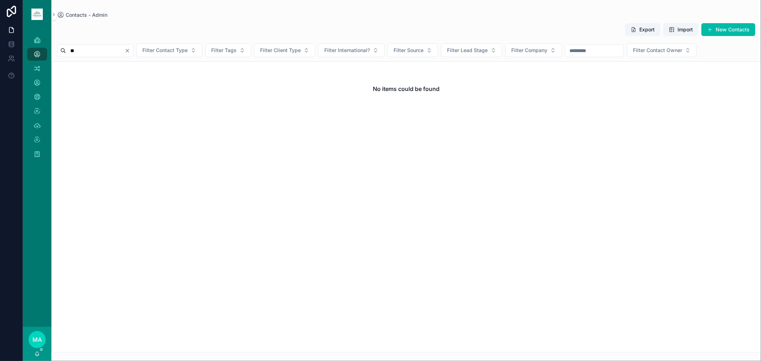
type input "*"
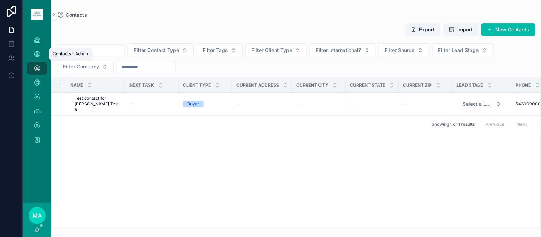
drag, startPoint x: 32, startPoint y: 56, endPoint x: 51, endPoint y: 52, distance: 18.5
click at [32, 56] on div "Contacts - Admin" at bounding box center [36, 54] width 11 height 11
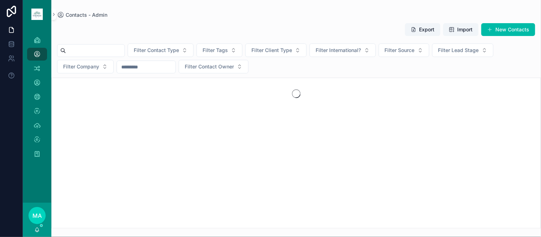
click at [101, 48] on input "scrollable content" at bounding box center [95, 51] width 59 height 10
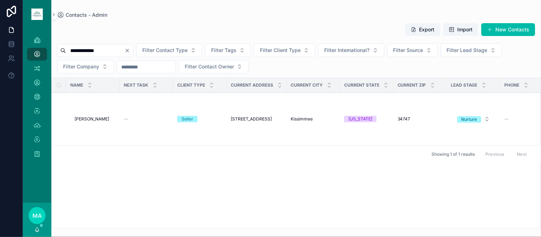
type input "**********"
click at [91, 123] on td "James Trotter James Trotter" at bounding box center [93, 119] width 54 height 53
click at [92, 122] on span "James Trotter" at bounding box center [92, 119] width 35 height 6
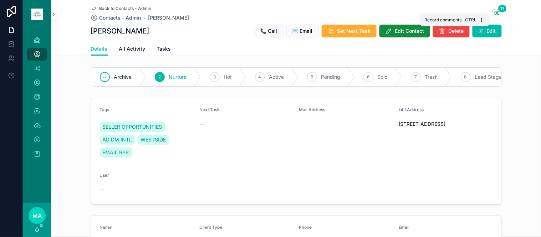
click at [498, 11] on span "11" at bounding box center [502, 8] width 9 height 7
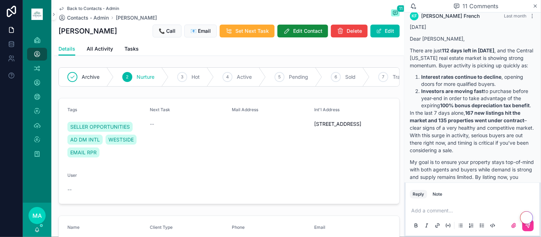
scroll to position [1675, 0]
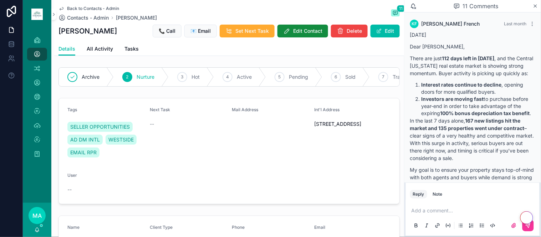
click at [78, 5] on div "Back to Contacts - Admin Contacts - Admin James Trotter 11 James Trotter 📞 Call…" at bounding box center [229, 21] width 341 height 42
click at [81, 8] on span "Back to Contacts - Admin" at bounding box center [93, 9] width 52 height 6
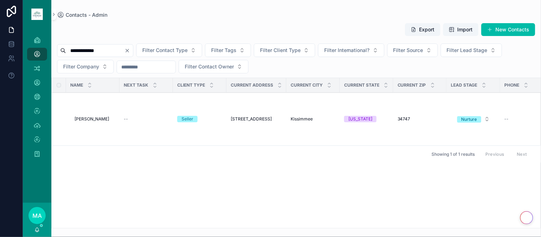
click at [130, 51] on icon "Clear" at bounding box center [128, 51] width 6 height 6
click at [118, 51] on input "scrollable content" at bounding box center [95, 51] width 59 height 10
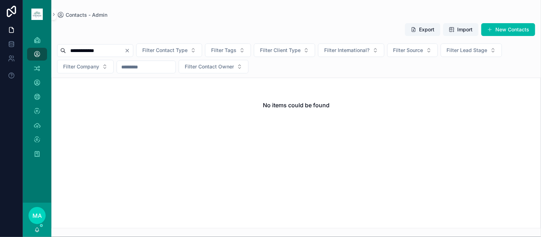
type input "**********"
click at [130, 51] on icon "Clear" at bounding box center [128, 51] width 6 height 6
click at [125, 52] on input "scrollable content" at bounding box center [95, 51] width 59 height 10
type input "*"
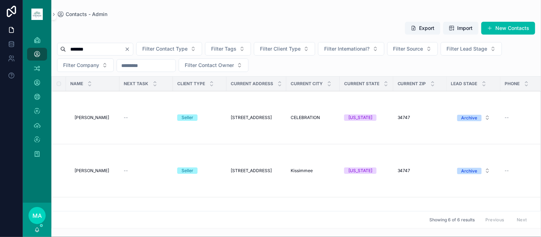
type input "******"
click at [101, 174] on span "Angela Devries" at bounding box center [92, 171] width 35 height 6
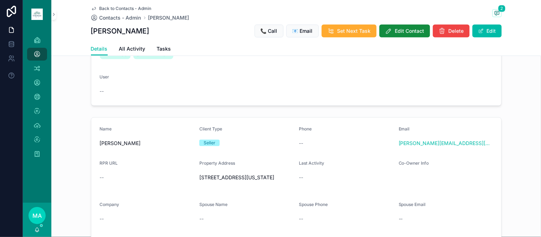
scroll to position [91, 0]
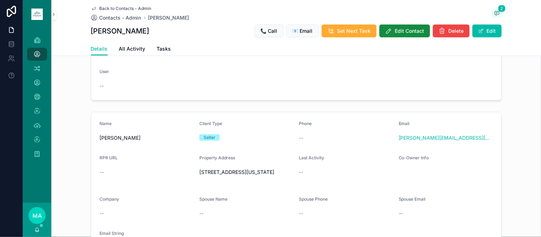
click at [124, 8] on span "Back to Contacts - Admin" at bounding box center [126, 9] width 52 height 6
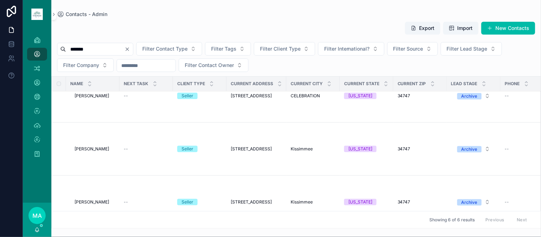
scroll to position [40, 0]
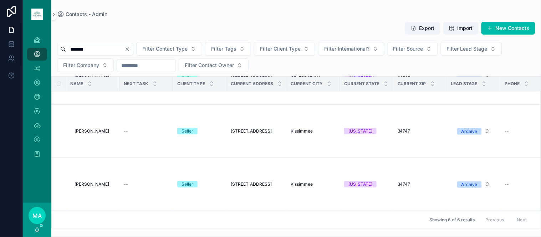
click at [93, 184] on span "Bonita Hewitt" at bounding box center [92, 185] width 35 height 6
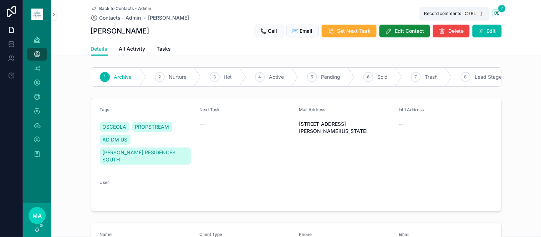
click at [496, 13] on icon "scrollable content" at bounding box center [496, 13] width 1 height 0
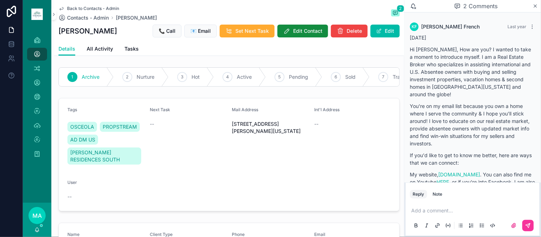
scroll to position [148, 0]
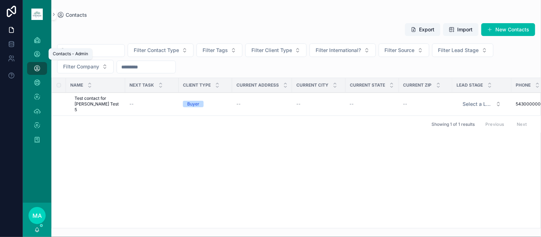
click at [36, 54] on icon "scrollable content" at bounding box center [37, 54] width 7 height 7
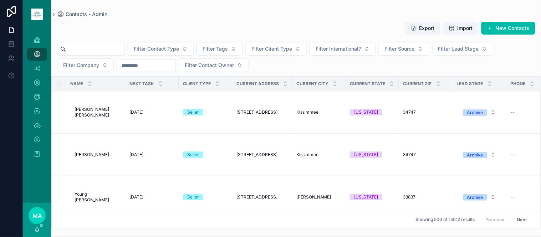
click at [123, 51] on input "scrollable content" at bounding box center [95, 49] width 59 height 10
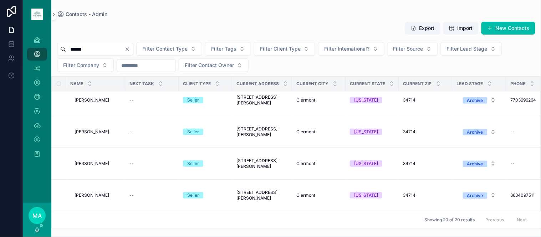
scroll to position [396, 0]
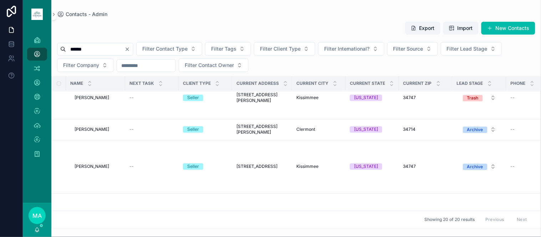
type input "******"
click at [98, 170] on span "Bonita Hewitt" at bounding box center [92, 167] width 35 height 6
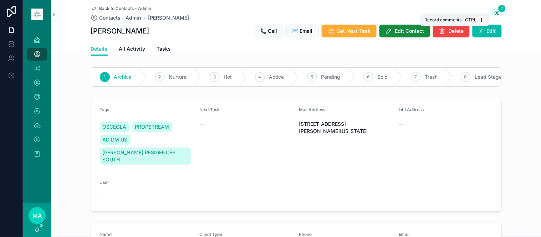
click at [494, 12] on icon "scrollable content" at bounding box center [497, 13] width 6 height 6
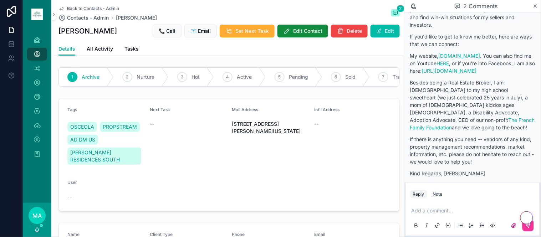
scroll to position [148, 0]
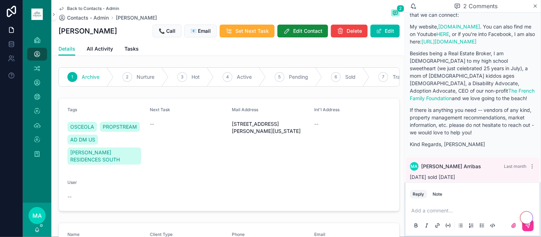
click at [530, 164] on icon "scrollable content" at bounding box center [533, 167] width 6 height 6
click at [517, 146] on span "Delete comment" at bounding box center [520, 146] width 34 height 6
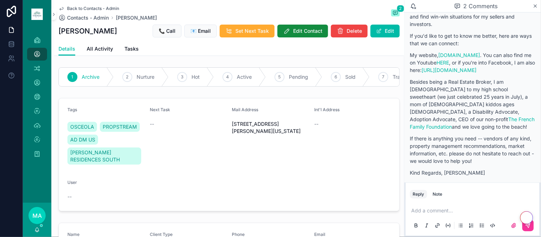
click at [441, 209] on p "scrollable content" at bounding box center [474, 210] width 125 height 7
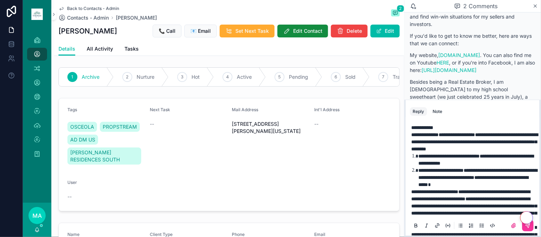
scroll to position [0, 0]
click at [412, 129] on span "**********" at bounding box center [423, 128] width 22 height 5
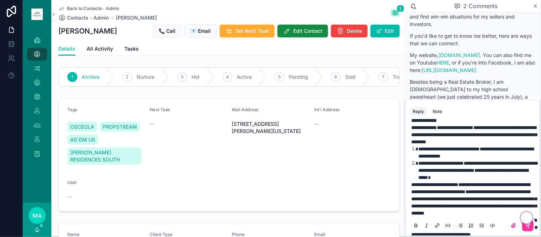
click at [416, 120] on span "**********" at bounding box center [425, 120] width 26 height 5
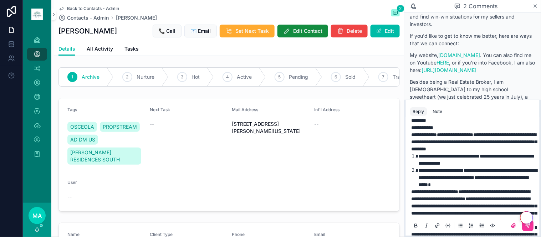
click at [412, 137] on span "**********" at bounding box center [425, 134] width 26 height 5
click at [482, 123] on p "**********" at bounding box center [474, 124] width 125 height 14
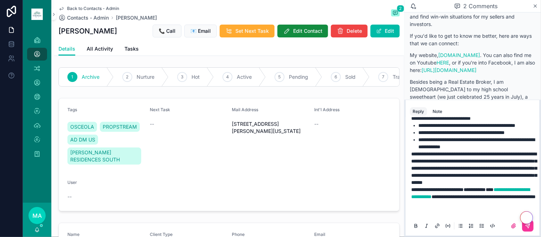
scroll to position [187, 0]
click at [526, 227] on icon "scrollable content" at bounding box center [529, 226] width 6 height 6
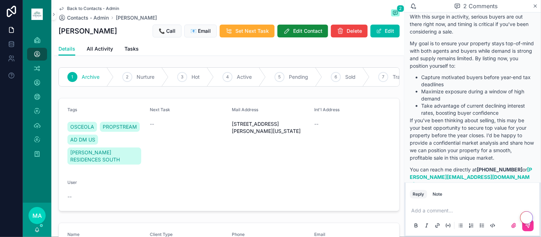
scroll to position [432, 0]
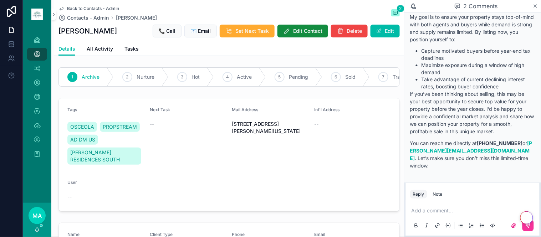
click at [80, 6] on span "Back to Contacts - Admin" at bounding box center [93, 9] width 52 height 6
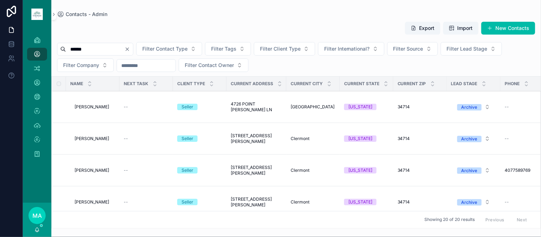
click at [130, 51] on icon "Clear" at bounding box center [128, 49] width 6 height 6
click at [292, 50] on span "Filter Client Type" at bounding box center [272, 48] width 41 height 7
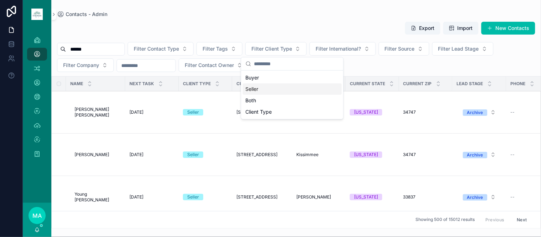
click at [262, 93] on div "Seller" at bounding box center [292, 88] width 99 height 11
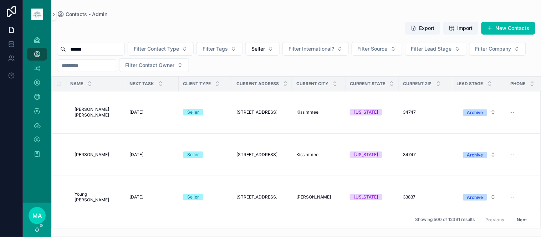
click at [442, 45] on button "Filter Lead Stage" at bounding box center [435, 49] width 61 height 14
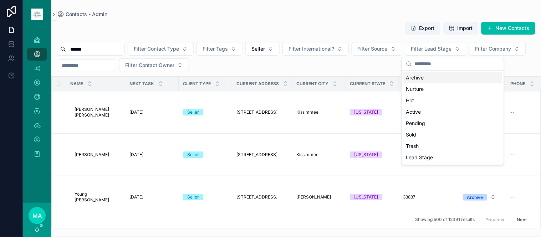
click at [425, 80] on div "Archive" at bounding box center [453, 77] width 99 height 11
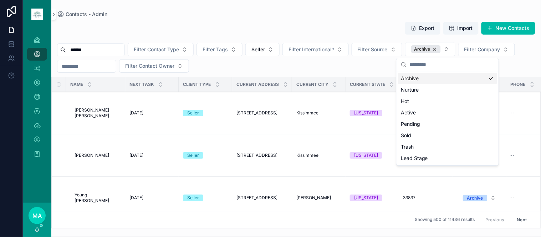
click at [233, 54] on button "Filter Tags" at bounding box center [220, 50] width 46 height 14
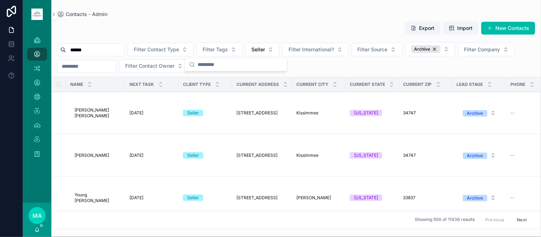
click at [510, 30] on button "New Contacts" at bounding box center [509, 28] width 54 height 13
click at [429, 26] on button "Export" at bounding box center [422, 28] width 35 height 13
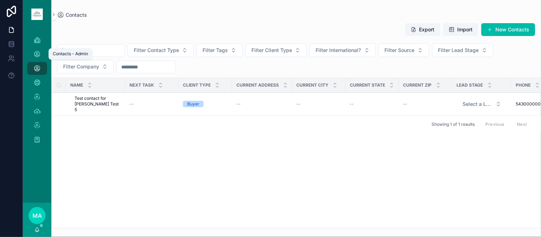
click at [40, 56] on icon "scrollable content" at bounding box center [37, 54] width 7 height 7
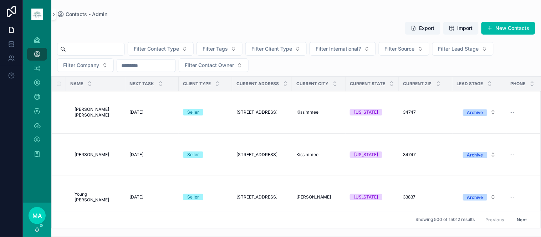
click at [228, 47] on span "Filter Tags" at bounding box center [215, 48] width 25 height 7
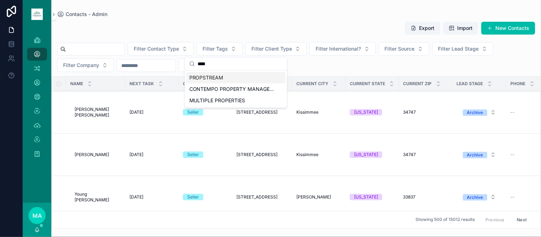
type input "****"
click at [222, 77] on span "PROPSTREAM" at bounding box center [206, 77] width 34 height 7
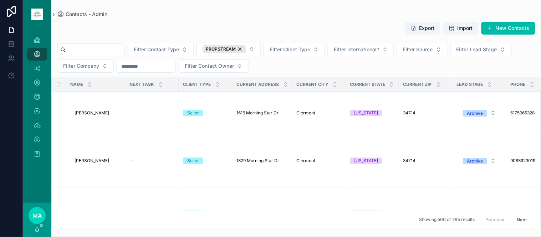
click at [495, 51] on span "Filter Lead Stage" at bounding box center [477, 49] width 41 height 7
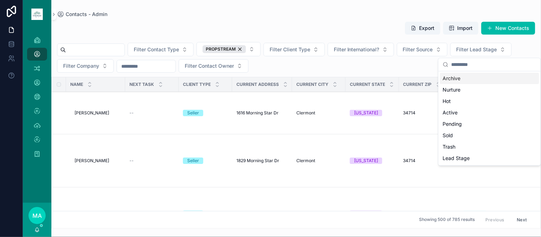
click at [463, 80] on div "Archive" at bounding box center [489, 78] width 99 height 11
click at [422, 27] on button "Export" at bounding box center [422, 28] width 35 height 13
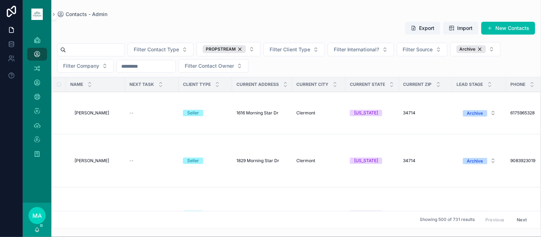
scroll to position [0, 368]
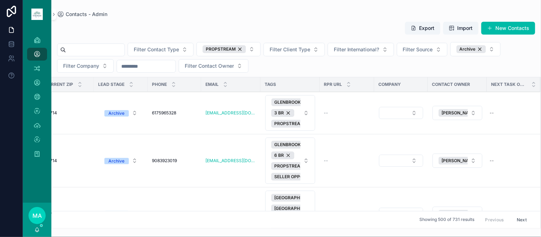
click at [224, 83] on icon "scrollable content" at bounding box center [225, 82] width 2 height 1
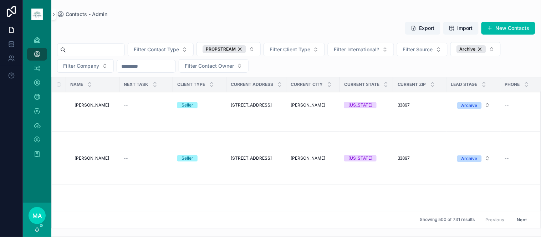
scroll to position [236, 0]
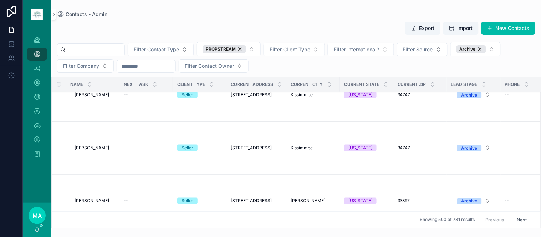
click at [426, 29] on button "Export" at bounding box center [422, 28] width 35 height 13
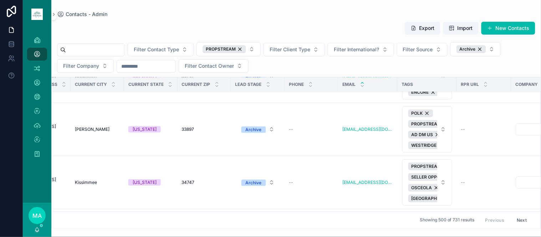
scroll to position [5670, 368]
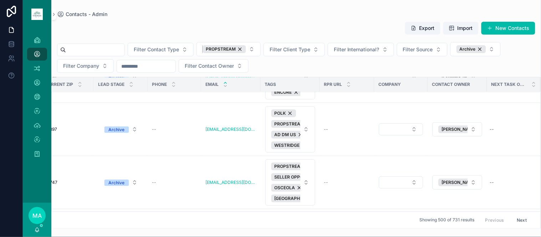
click at [246, 48] on div "PROPSTREAM" at bounding box center [225, 49] width 44 height 8
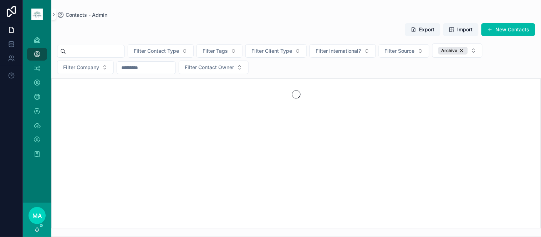
click at [228, 48] on span "Filter Tags" at bounding box center [215, 50] width 25 height 7
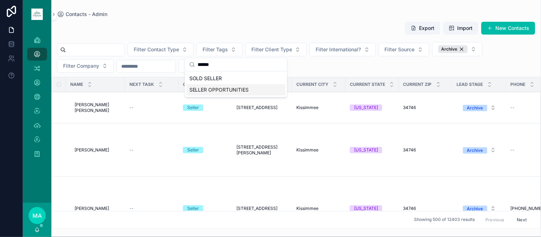
type input "******"
click at [240, 89] on span "SELLER OPPORTUNITIES" at bounding box center [219, 89] width 60 height 7
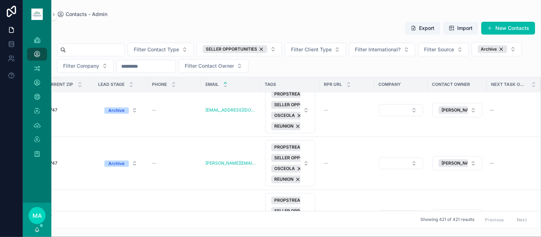
scroll to position [7216, 362]
